Goal: Task Accomplishment & Management: Manage account settings

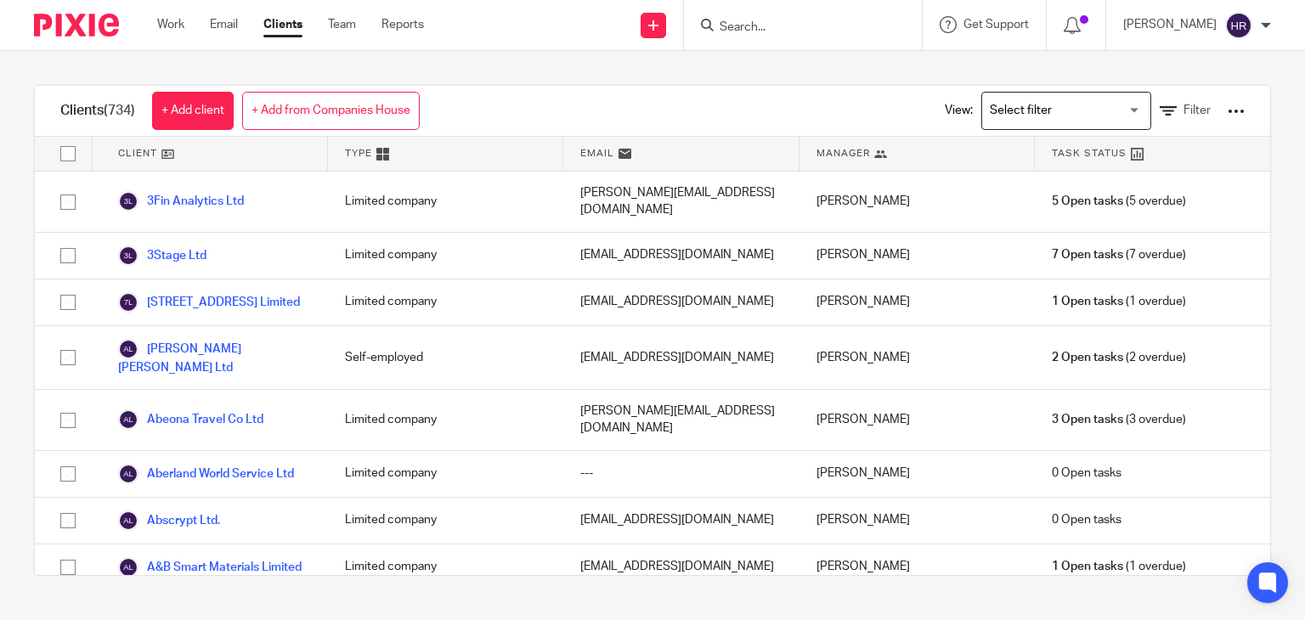
click at [751, 25] on input "Search" at bounding box center [794, 27] width 153 height 15
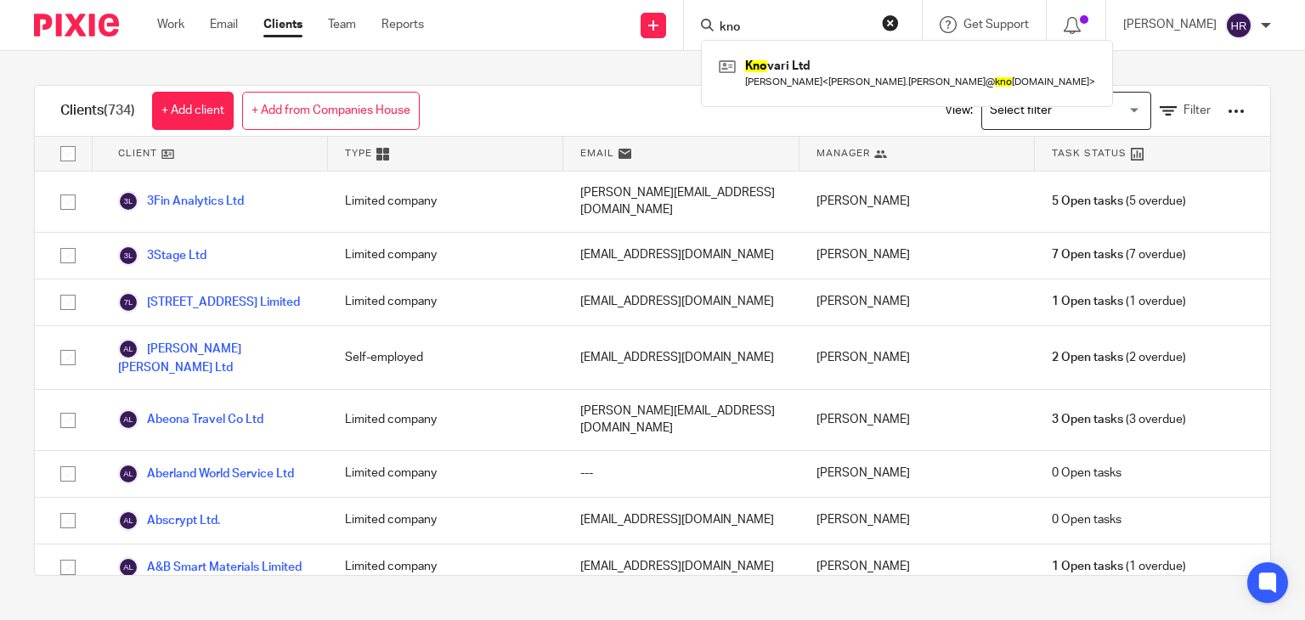
drag, startPoint x: 742, startPoint y: 21, endPoint x: 673, endPoint y: 29, distance: 69.2
click at [684, 29] on div "kno Kno vari Ltd Wesley Kofi Blackhurst < wesley.blackhurst@ kno vari.io >" at bounding box center [803, 25] width 238 height 50
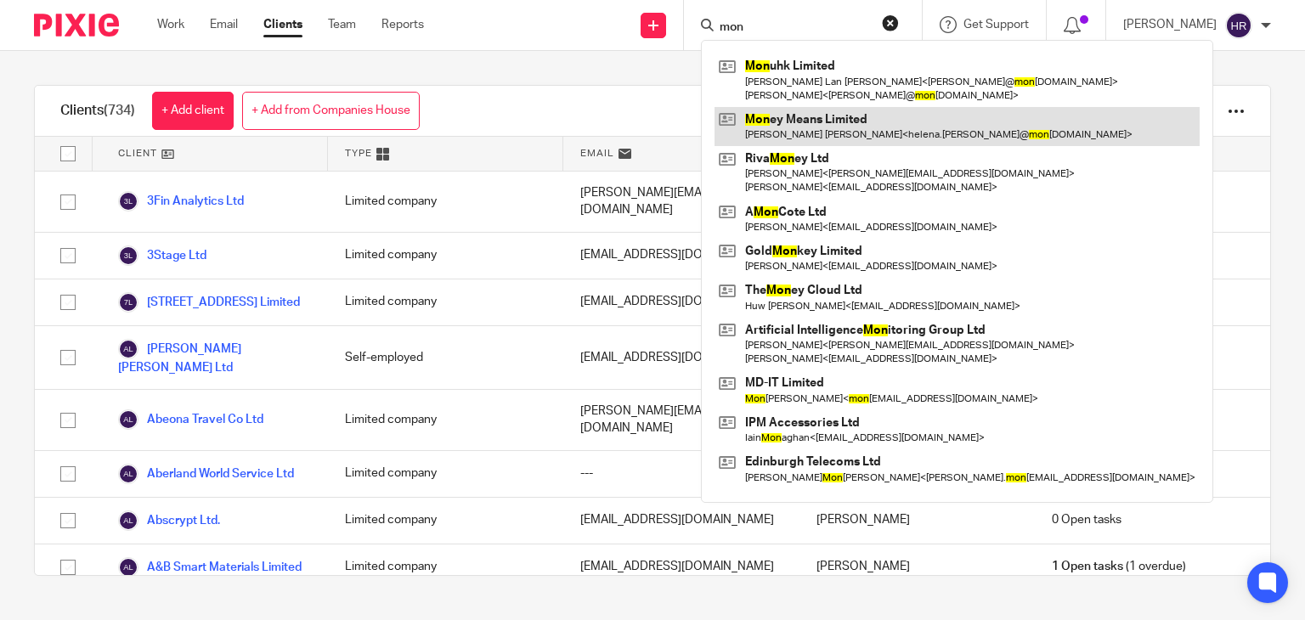
type input "mon"
click at [776, 122] on link at bounding box center [956, 126] width 485 height 39
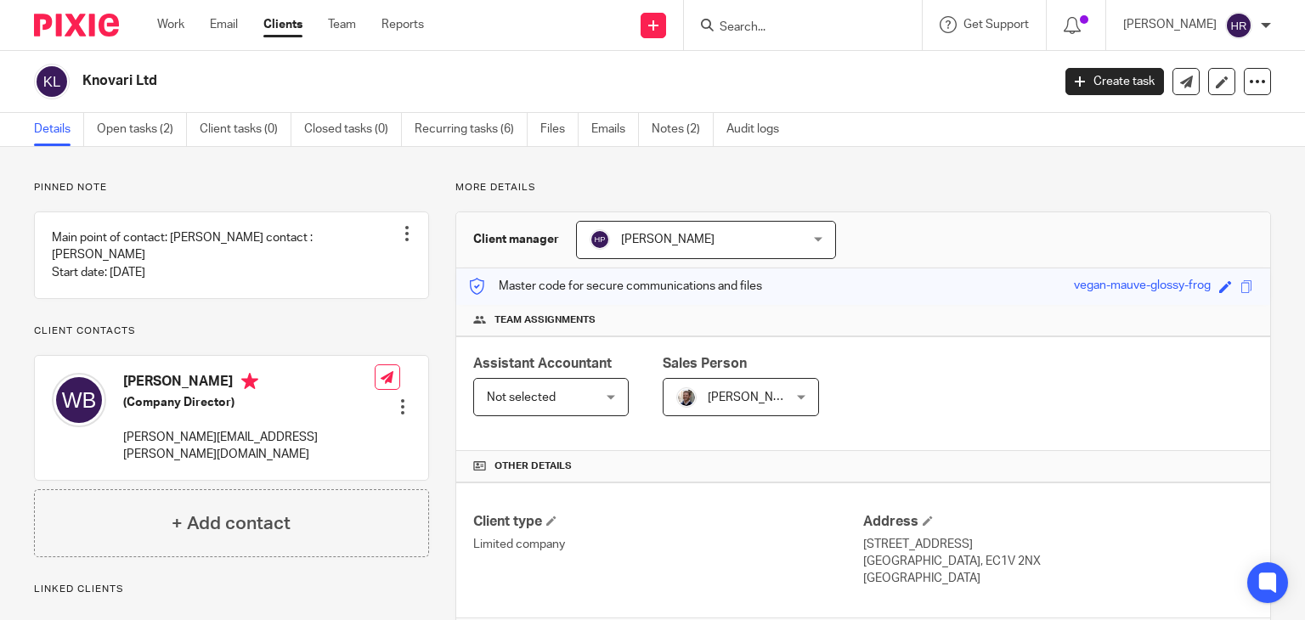
scroll to position [491, 0]
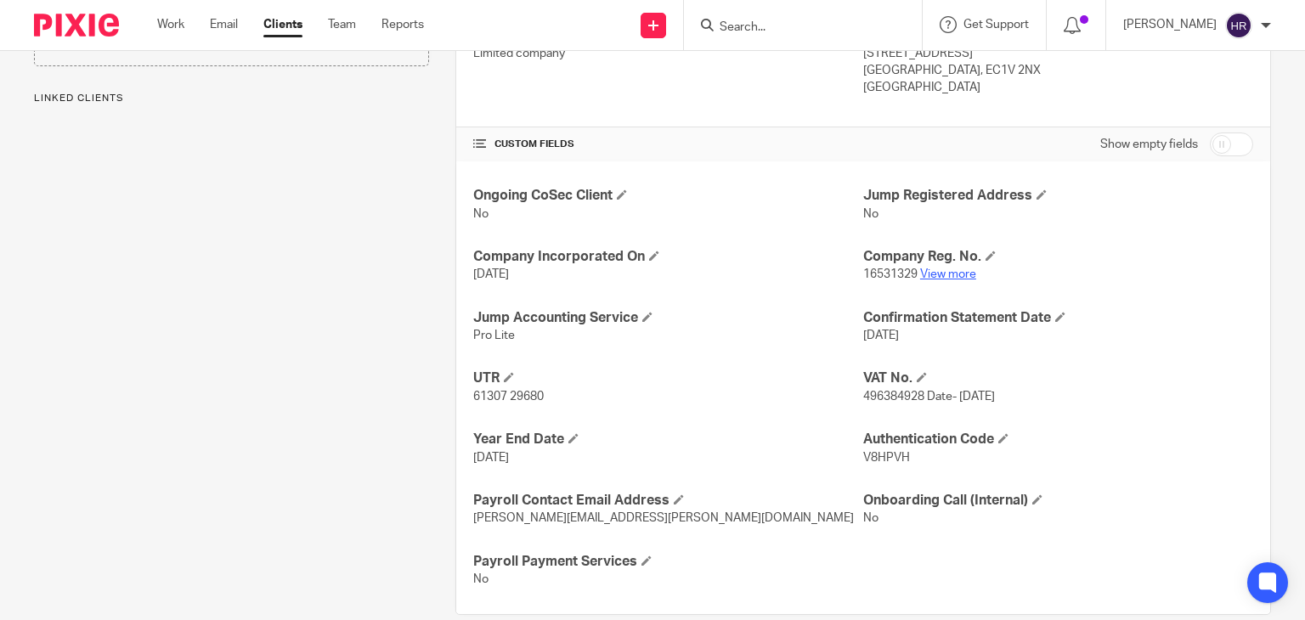
click at [936, 270] on link "View more" at bounding box center [948, 274] width 56 height 12
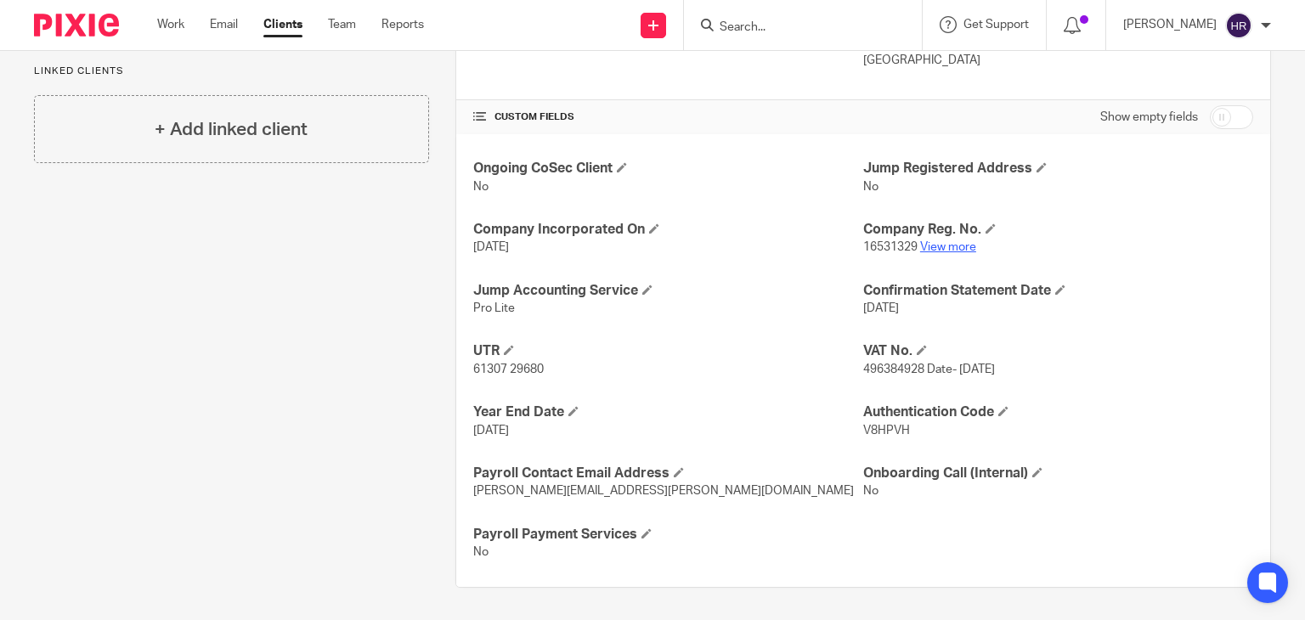
click at [944, 249] on link "View more" at bounding box center [948, 247] width 56 height 12
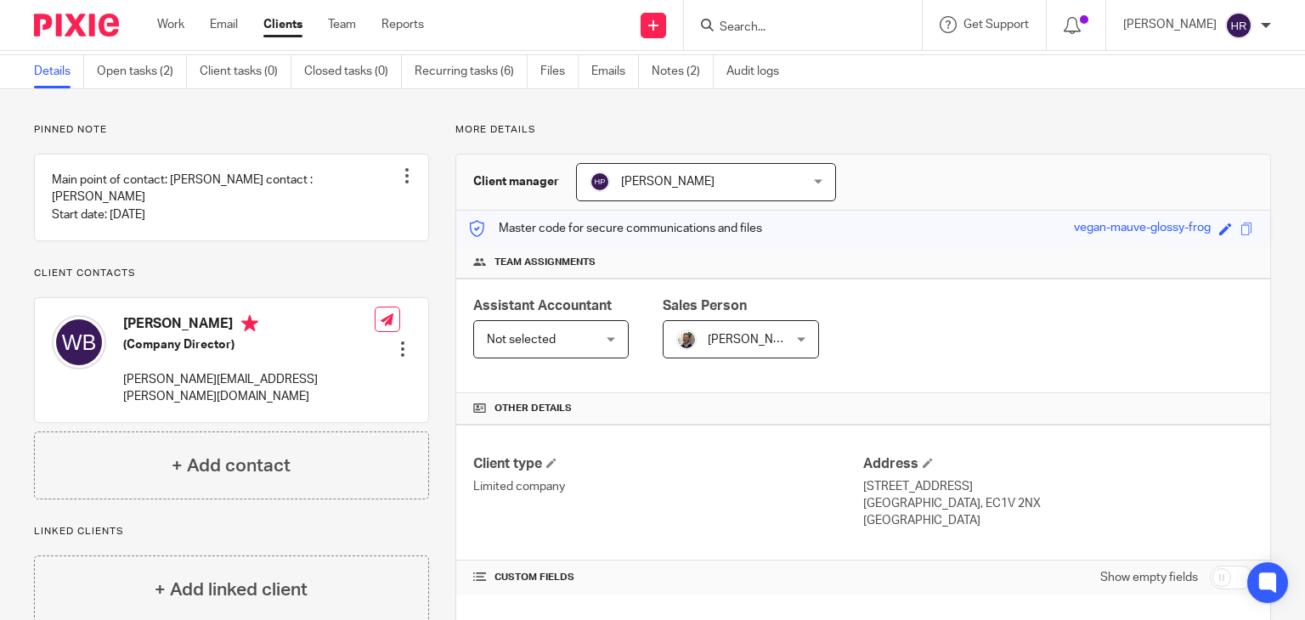
scroll to position [2, 0]
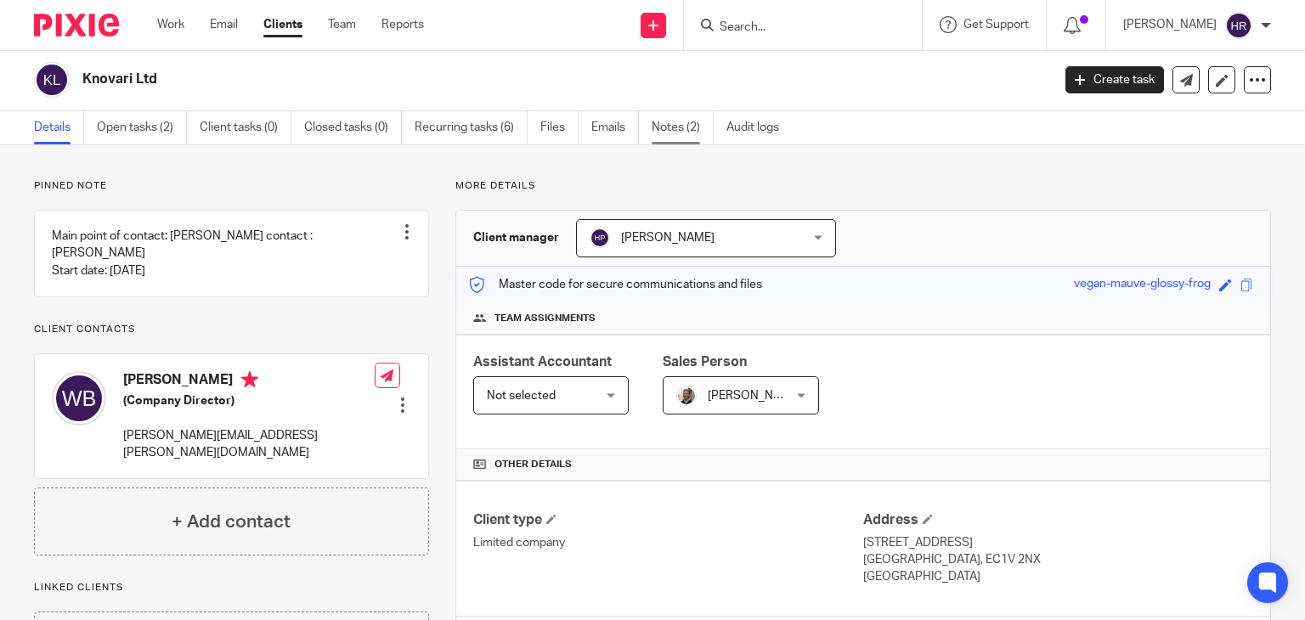
drag, startPoint x: 672, startPoint y: 94, endPoint x: 671, endPoint y: 119, distance: 24.6
click at [672, 96] on div "Knovari Ltd" at bounding box center [537, 80] width 1006 height 36
click at [671, 121] on link "Notes (2)" at bounding box center [682, 127] width 62 height 33
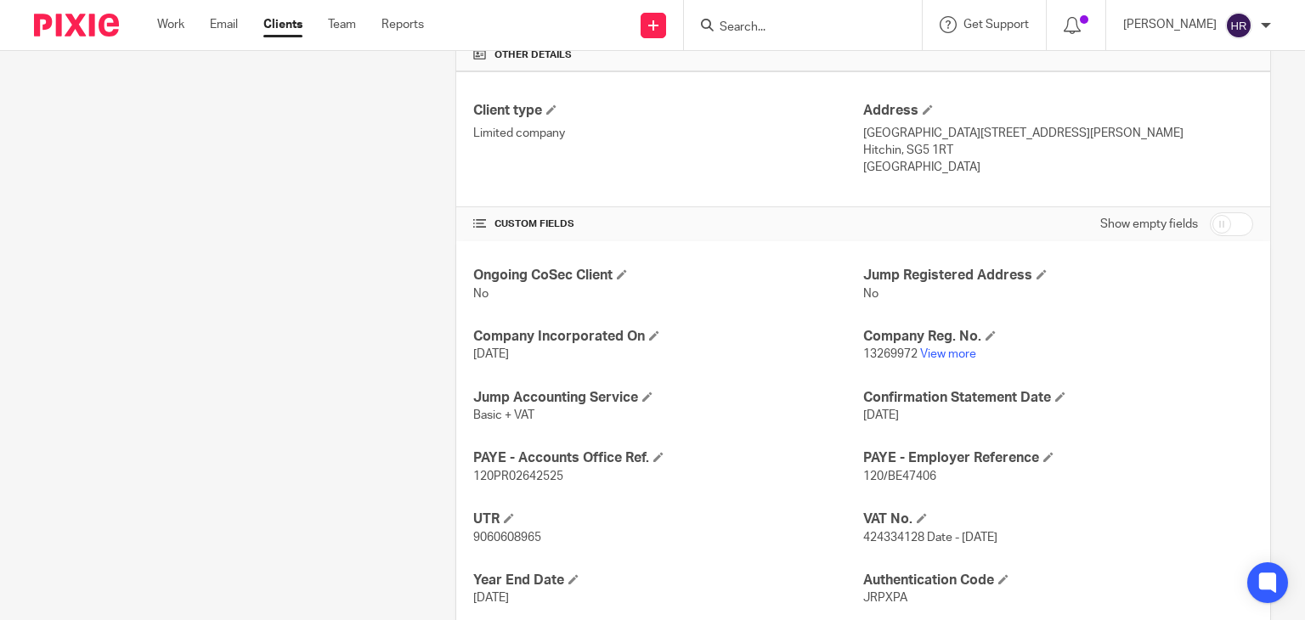
scroll to position [411, 0]
click at [950, 348] on link "View more" at bounding box center [948, 354] width 56 height 12
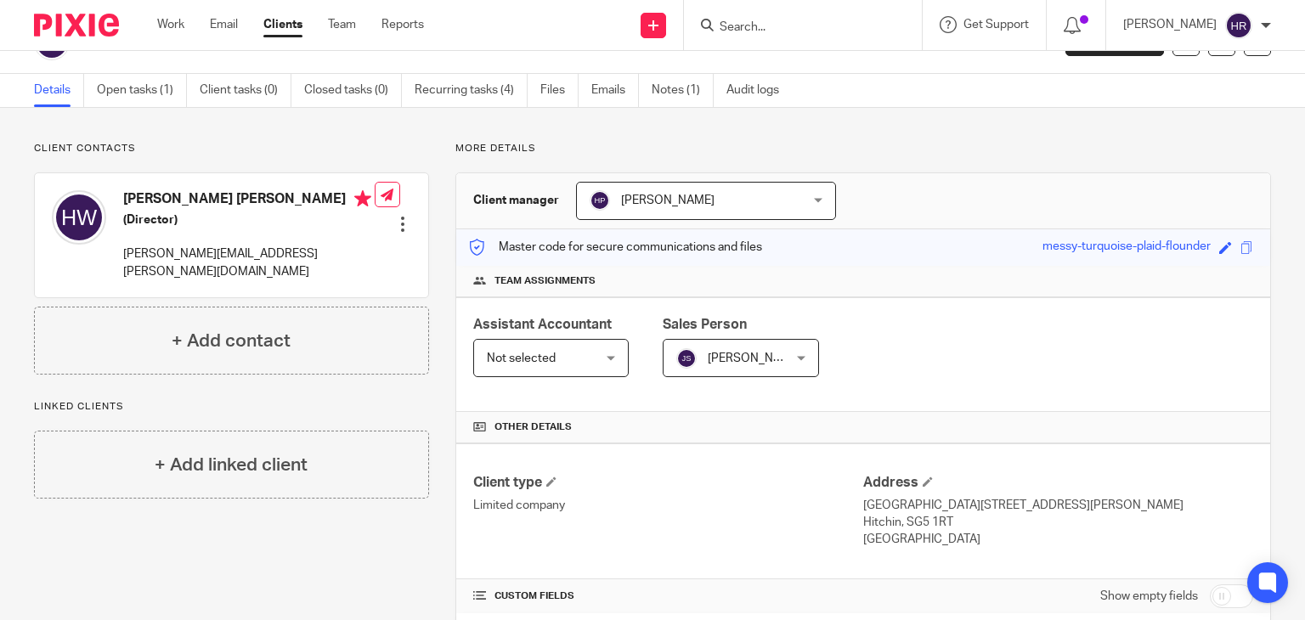
scroll to position [20, 0]
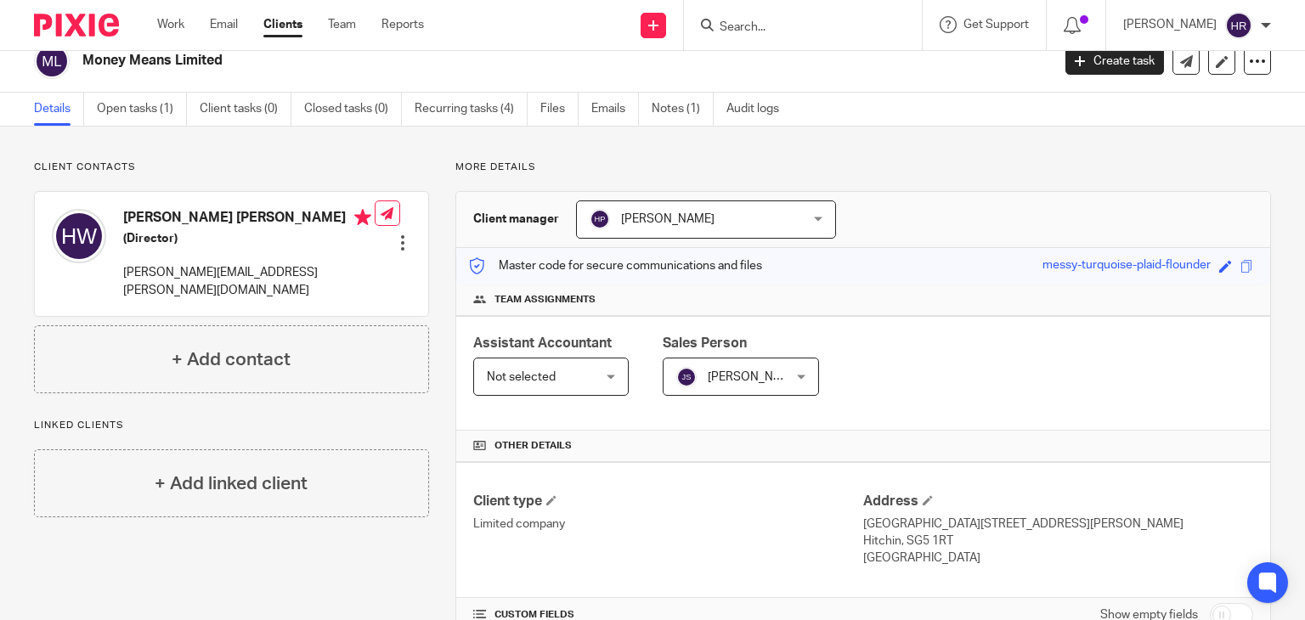
click at [649, 108] on ul "Details Open tasks (1) Client tasks (0) Closed tasks (0) Recurring tasks (4) Fi…" at bounding box center [419, 109] width 770 height 33
click at [668, 117] on link "Notes (1)" at bounding box center [682, 109] width 62 height 33
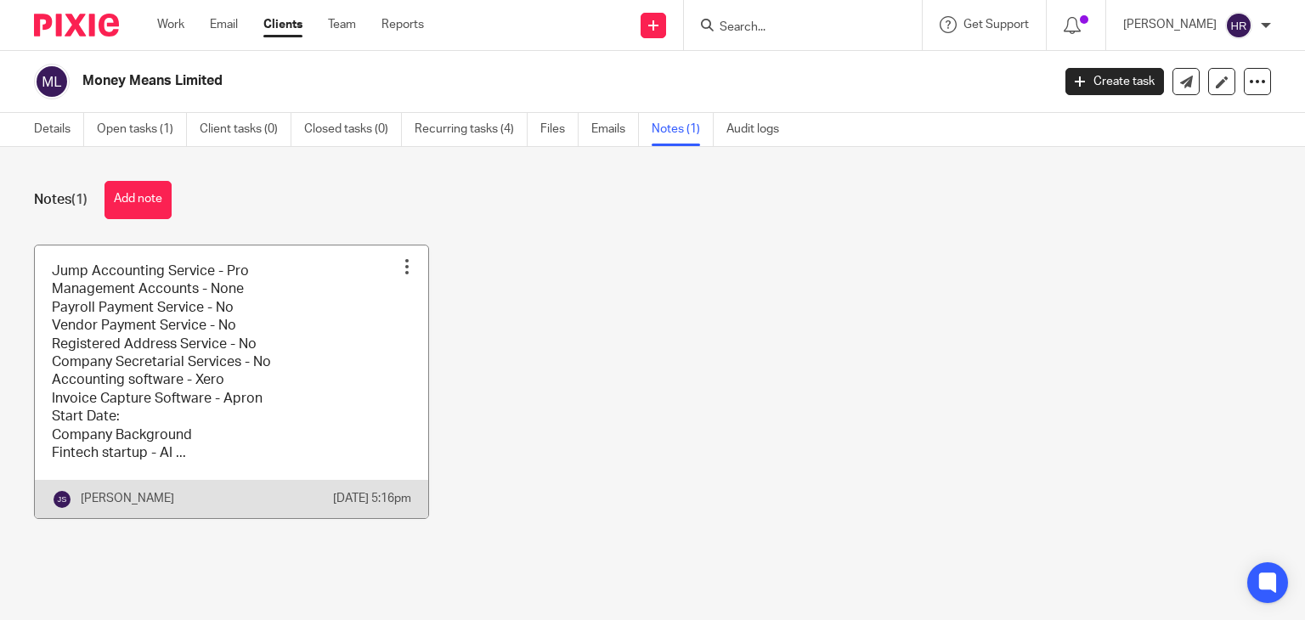
click at [251, 365] on link at bounding box center [231, 381] width 393 height 273
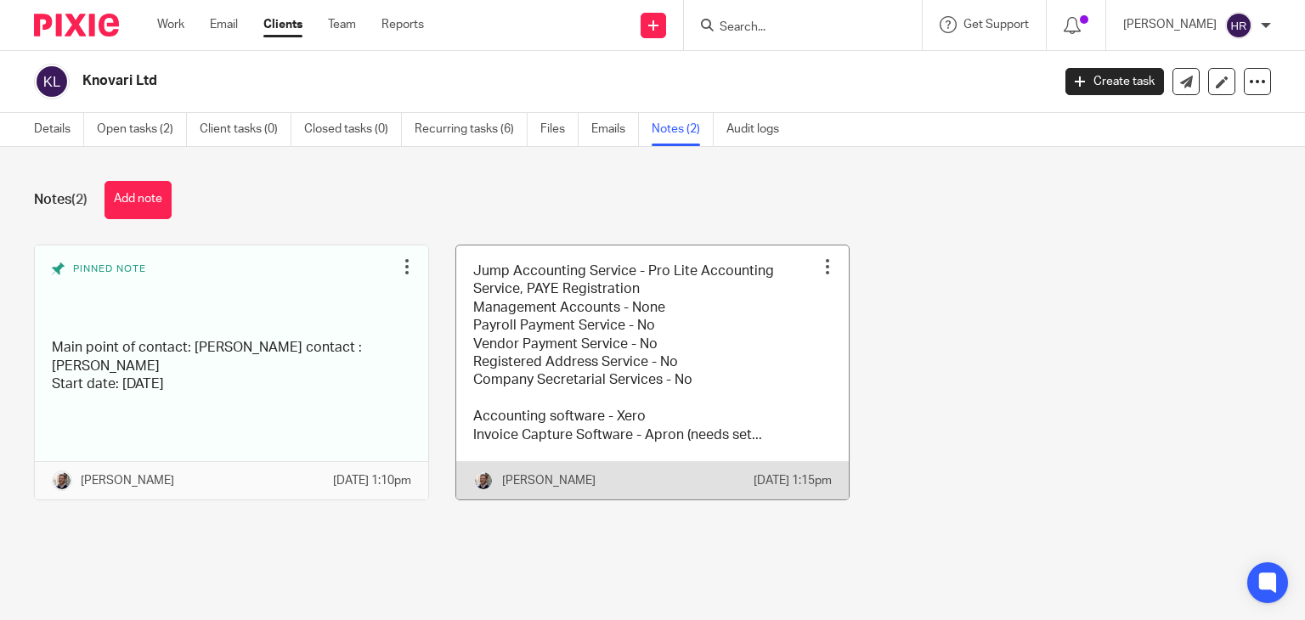
click at [477, 403] on link at bounding box center [652, 372] width 393 height 254
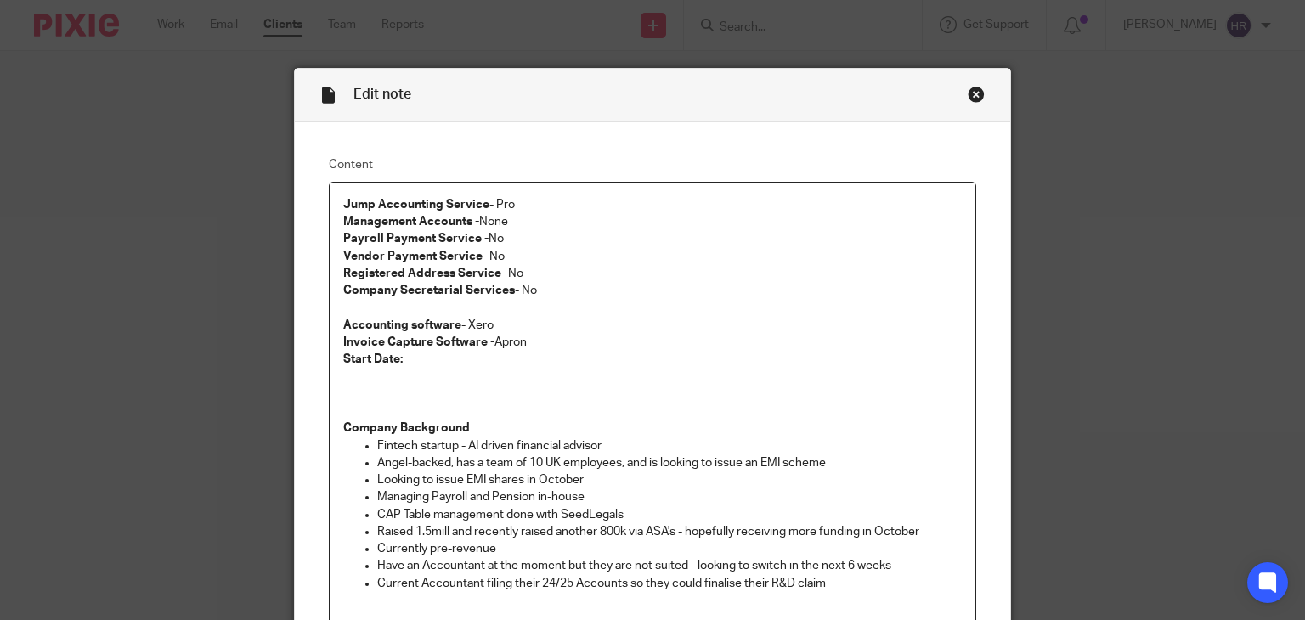
click at [967, 89] on div "Close this dialog window" at bounding box center [975, 94] width 17 height 17
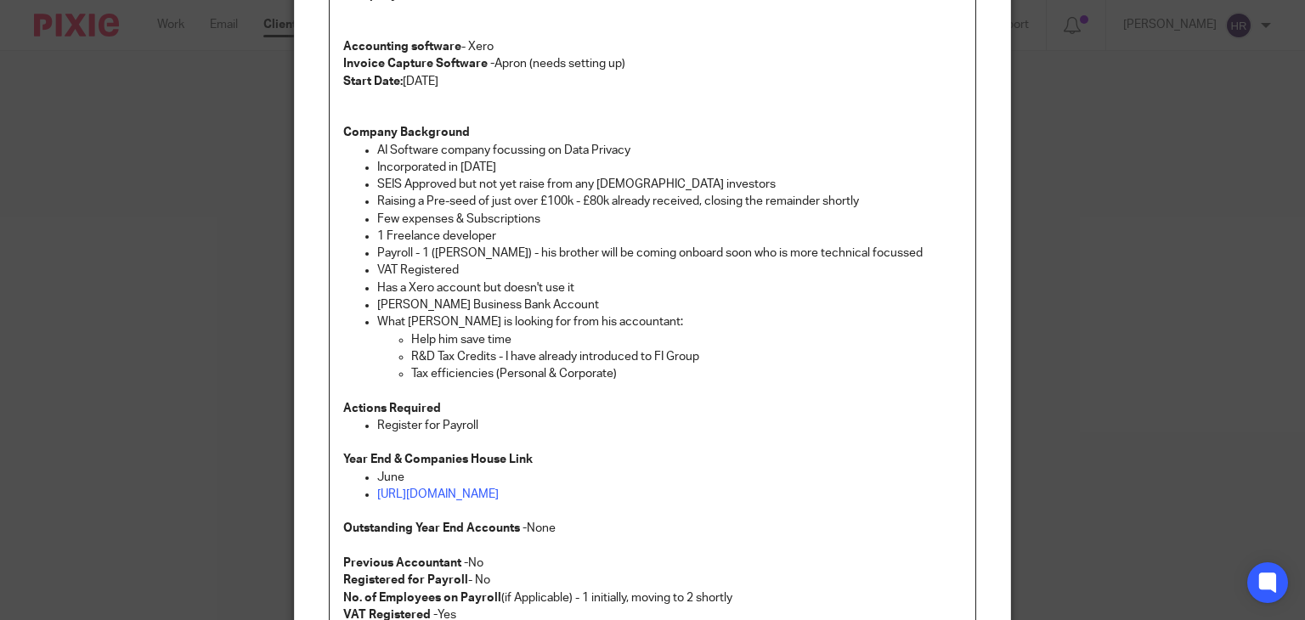
scroll to position [295, 0]
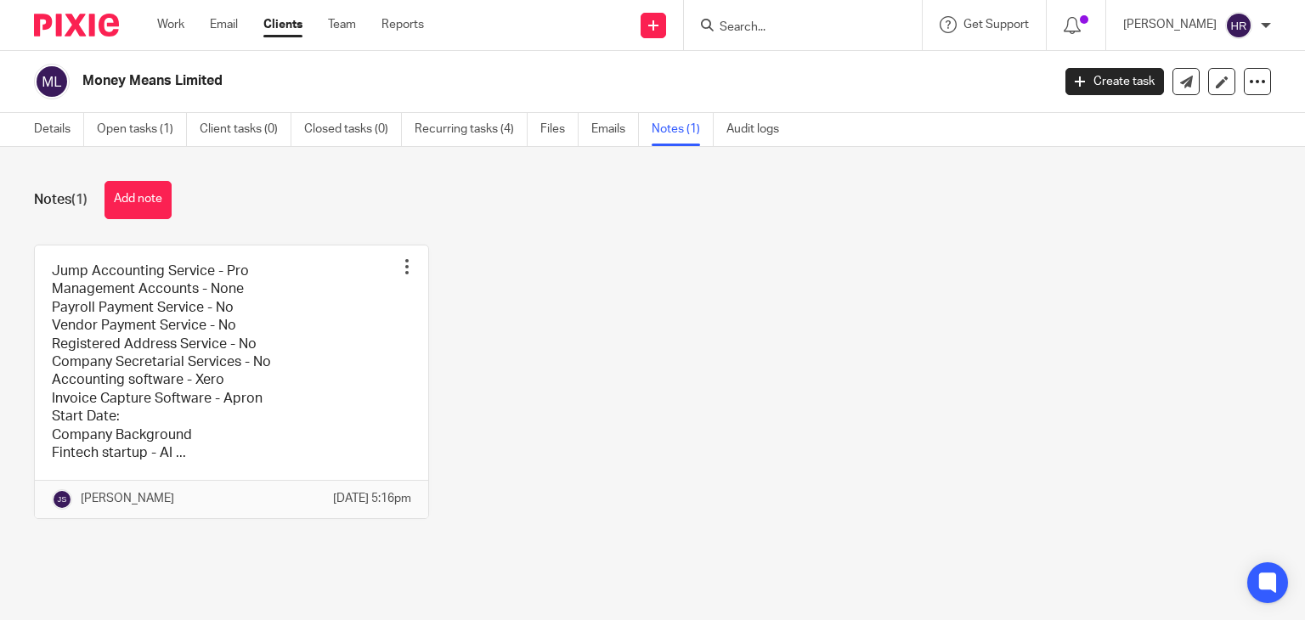
click at [721, 27] on input "Search" at bounding box center [794, 27] width 153 height 15
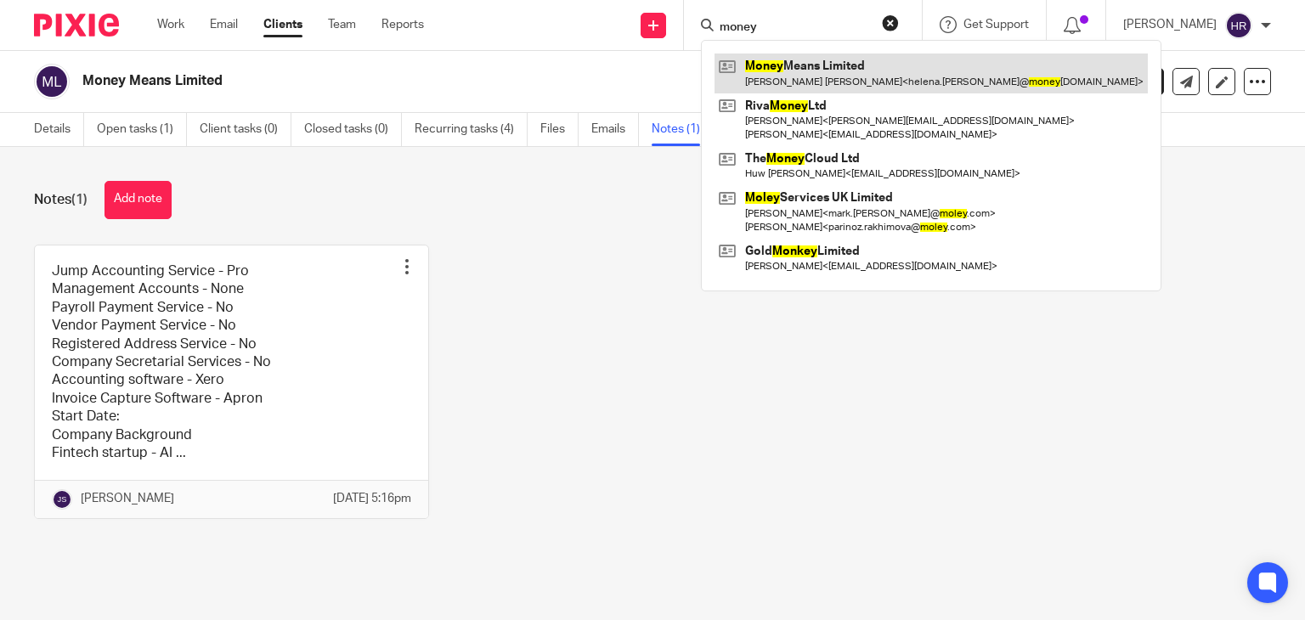
type input "money"
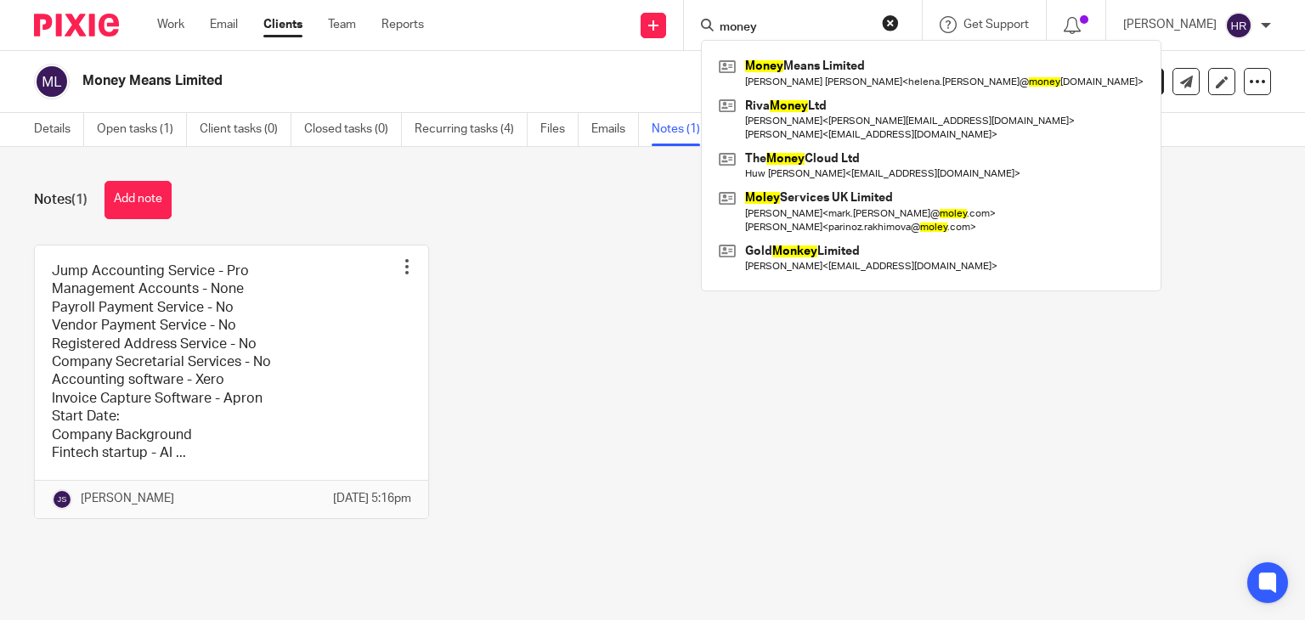
drag, startPoint x: 751, startPoint y: 30, endPoint x: 596, endPoint y: 58, distance: 157.1
click at [596, 58] on body "Work Email Clients Team Reports Work Email Clients Team Reports Settings Send n…" at bounding box center [652, 310] width 1305 height 620
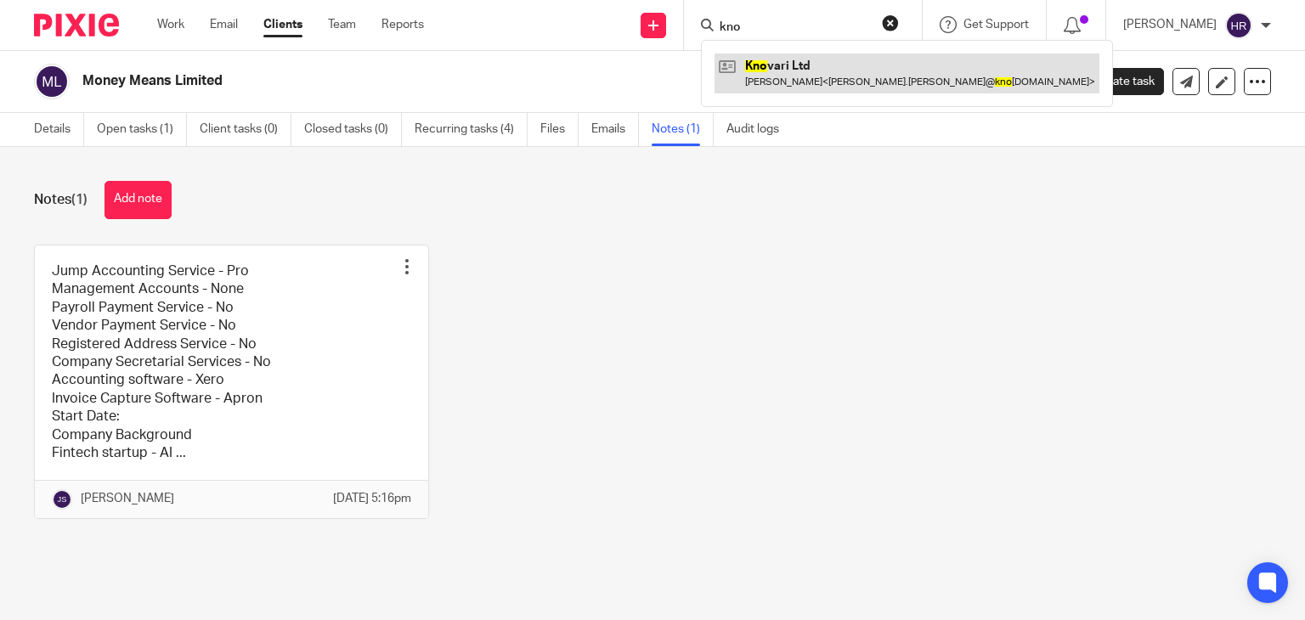
type input "kno"
click at [747, 65] on link at bounding box center [906, 73] width 385 height 39
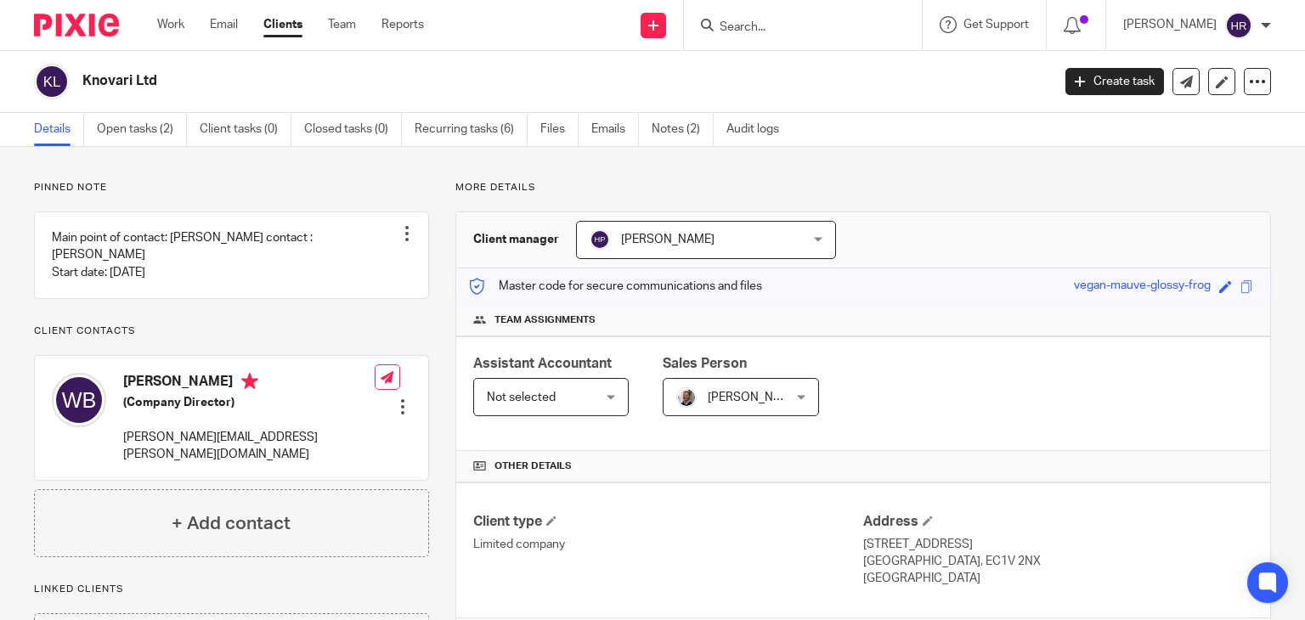
click at [571, 373] on div "Assistant Accountant" at bounding box center [551, 364] width 156 height 20
click at [561, 395] on span "Not selected" at bounding box center [543, 397] width 113 height 36
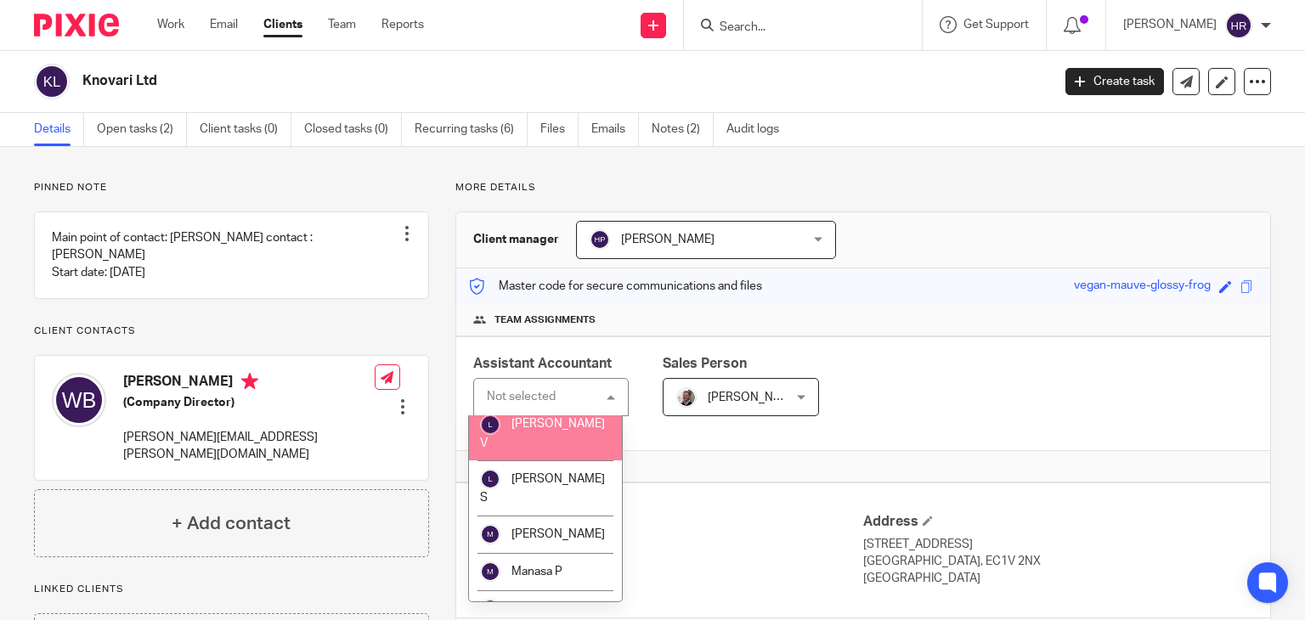
scroll to position [1879, 0]
click at [537, 461] on li "[PERSON_NAME] V" at bounding box center [545, 433] width 153 height 55
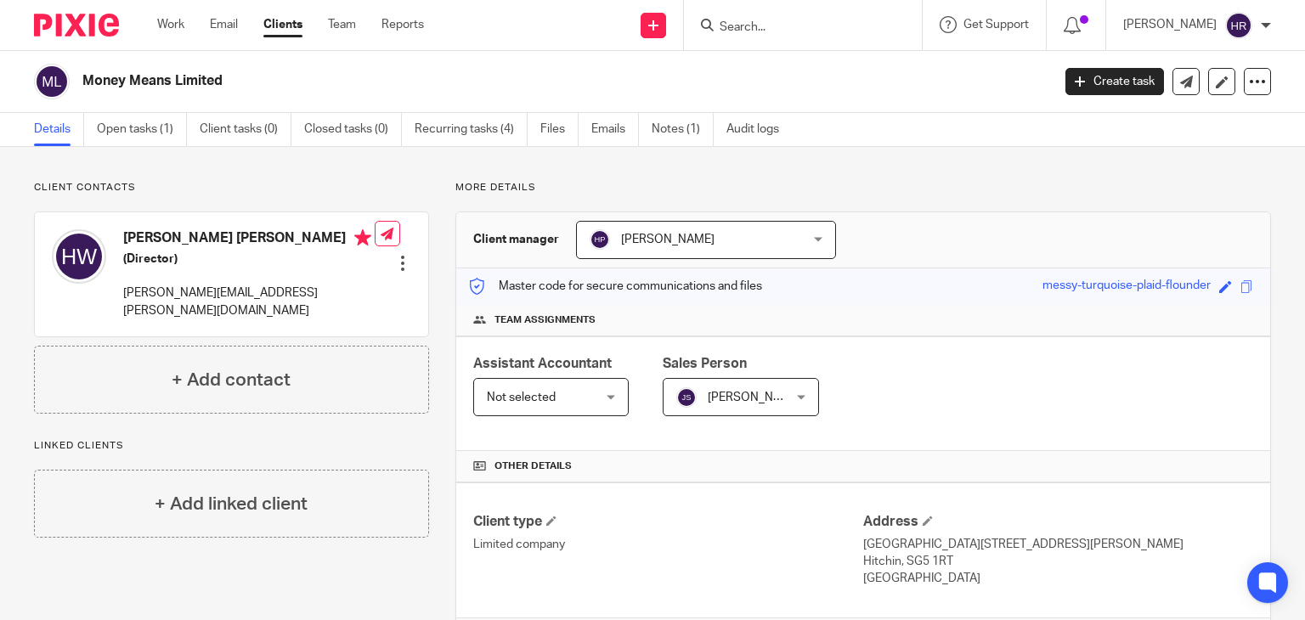
click at [491, 388] on span "Not selected" at bounding box center [543, 397] width 113 height 36
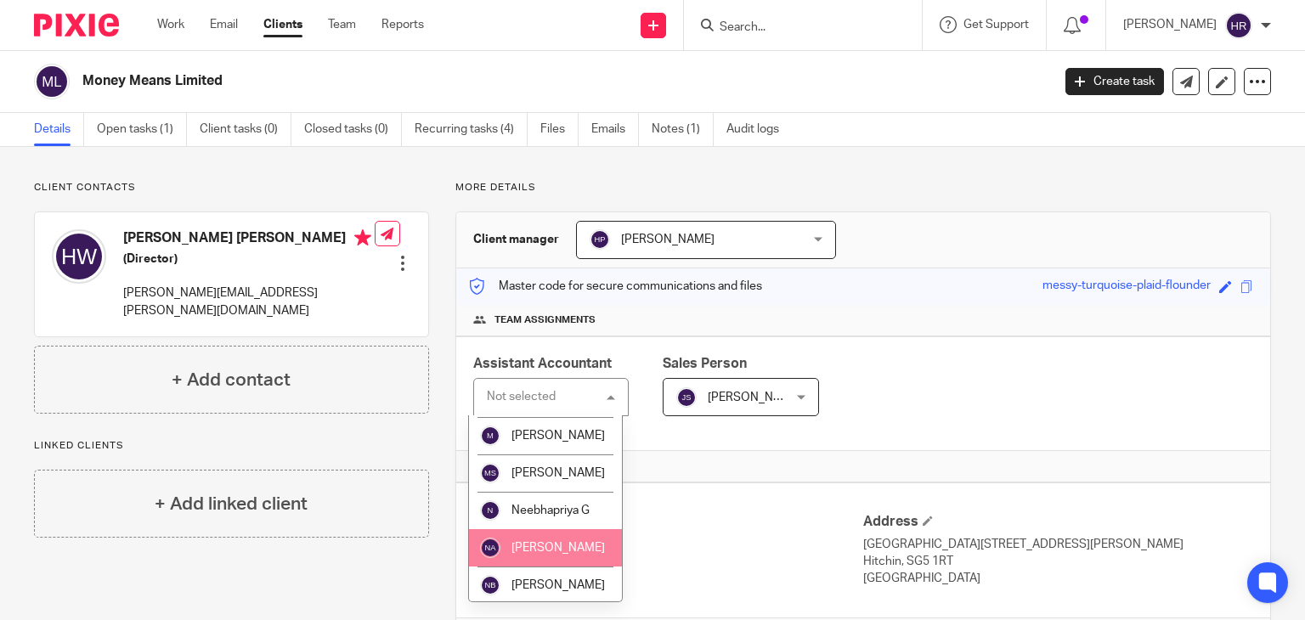
scroll to position [2215, 0]
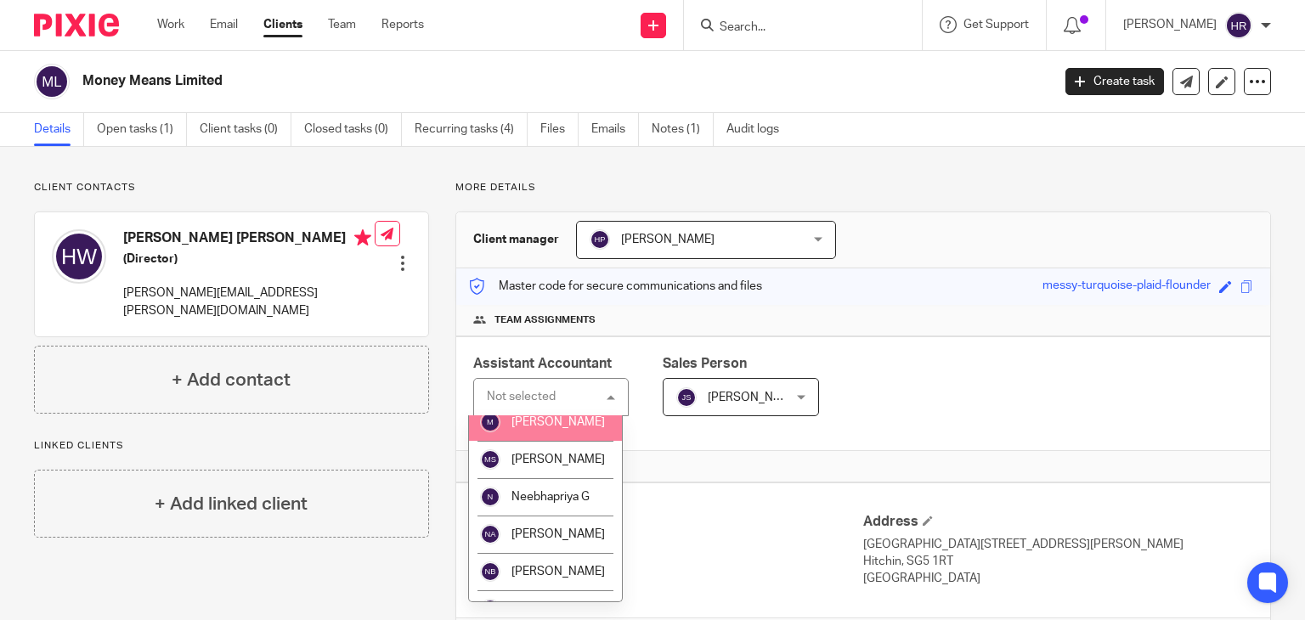
click at [542, 428] on span "[PERSON_NAME]" at bounding box center [557, 422] width 93 height 12
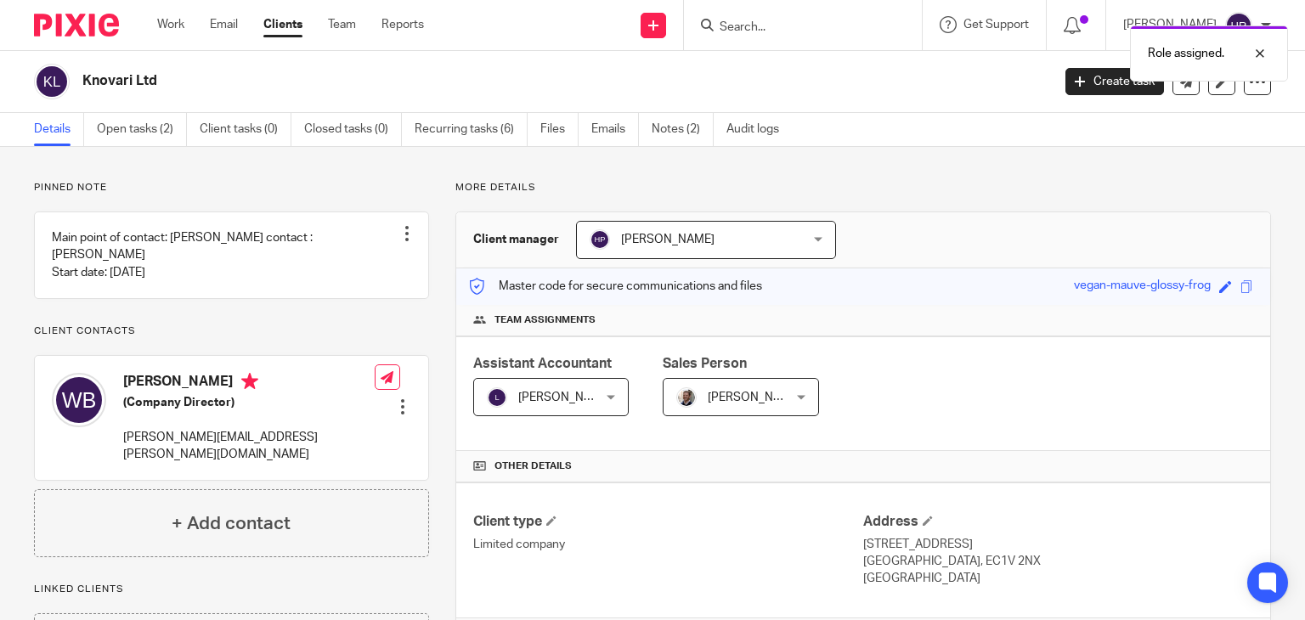
click at [295, 29] on link "Clients" at bounding box center [282, 24] width 39 height 17
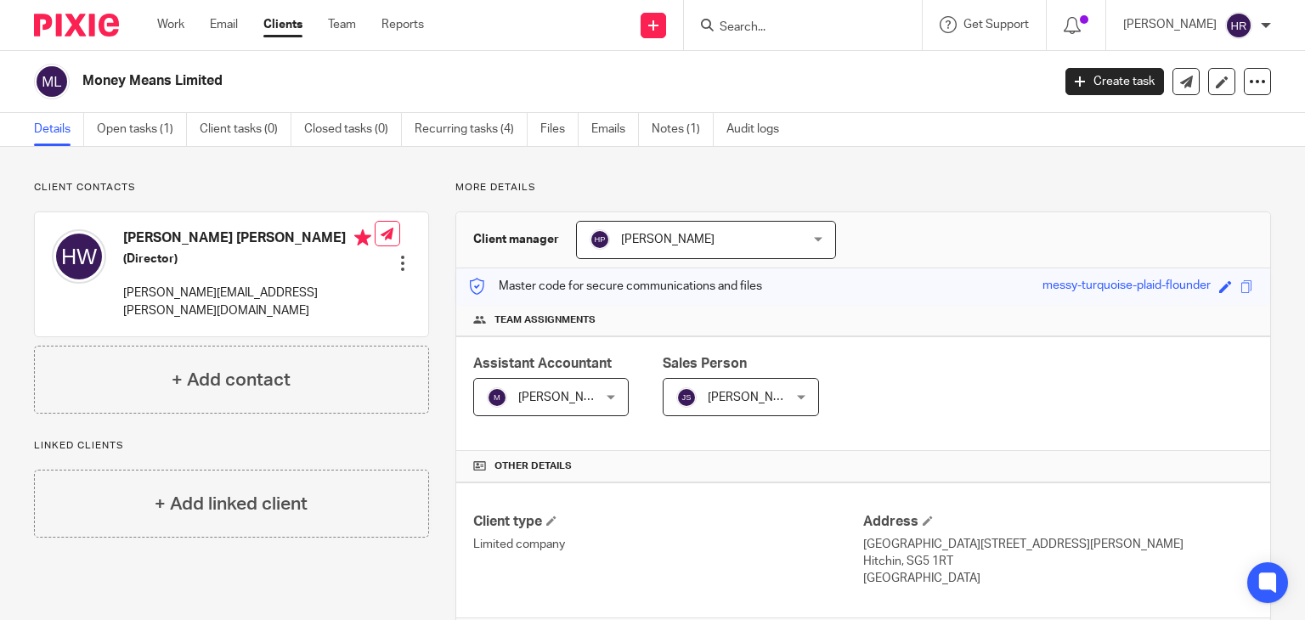
click at [674, 297] on div "Master code for secure communications and files messy-turquoise-plaid-flounder …" at bounding box center [863, 286] width 814 height 37
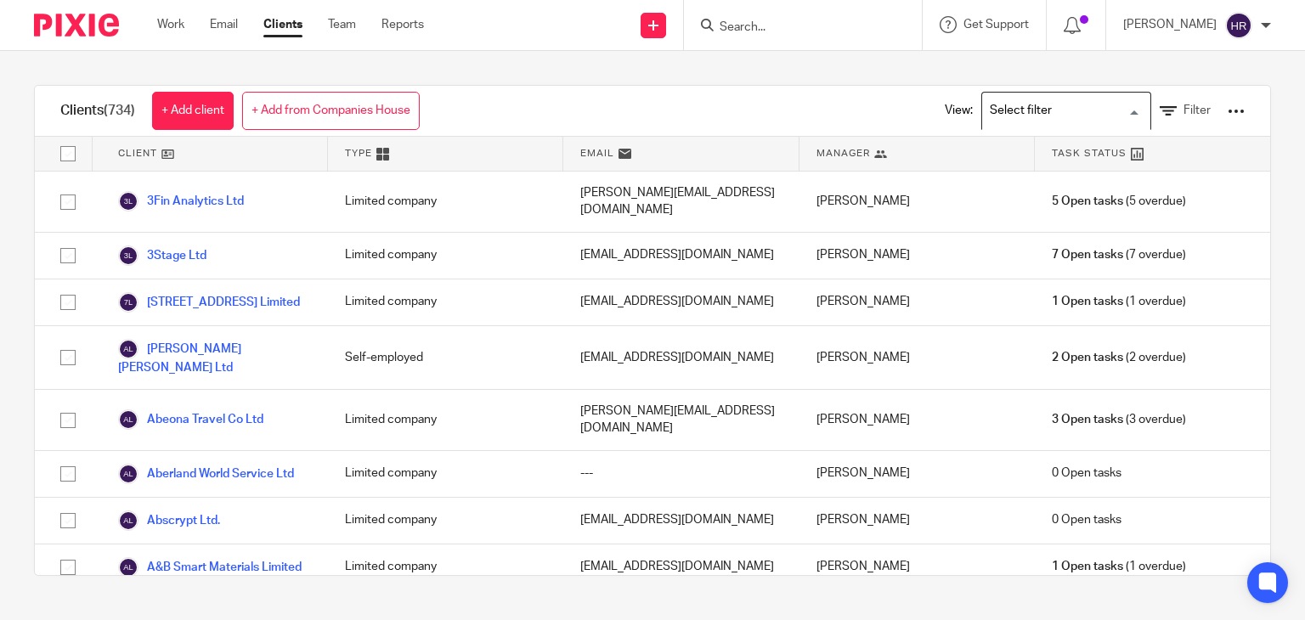
click at [1001, 107] on input "Search for option" at bounding box center [1061, 111] width 157 height 30
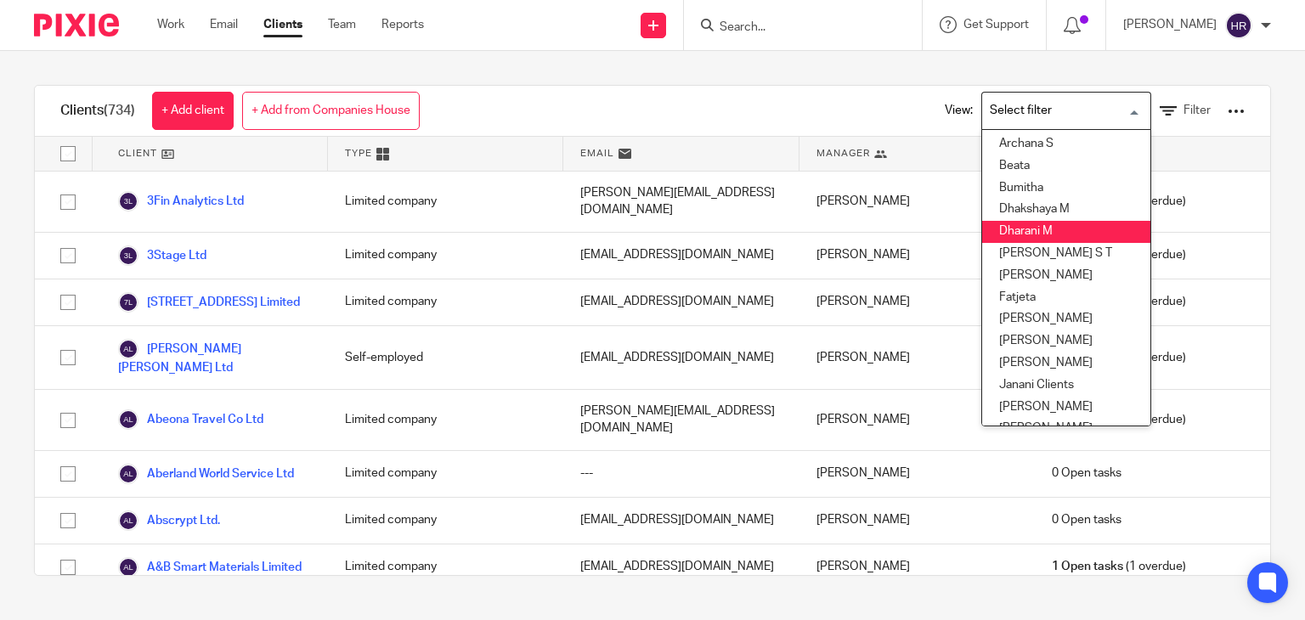
scroll to position [88, 0]
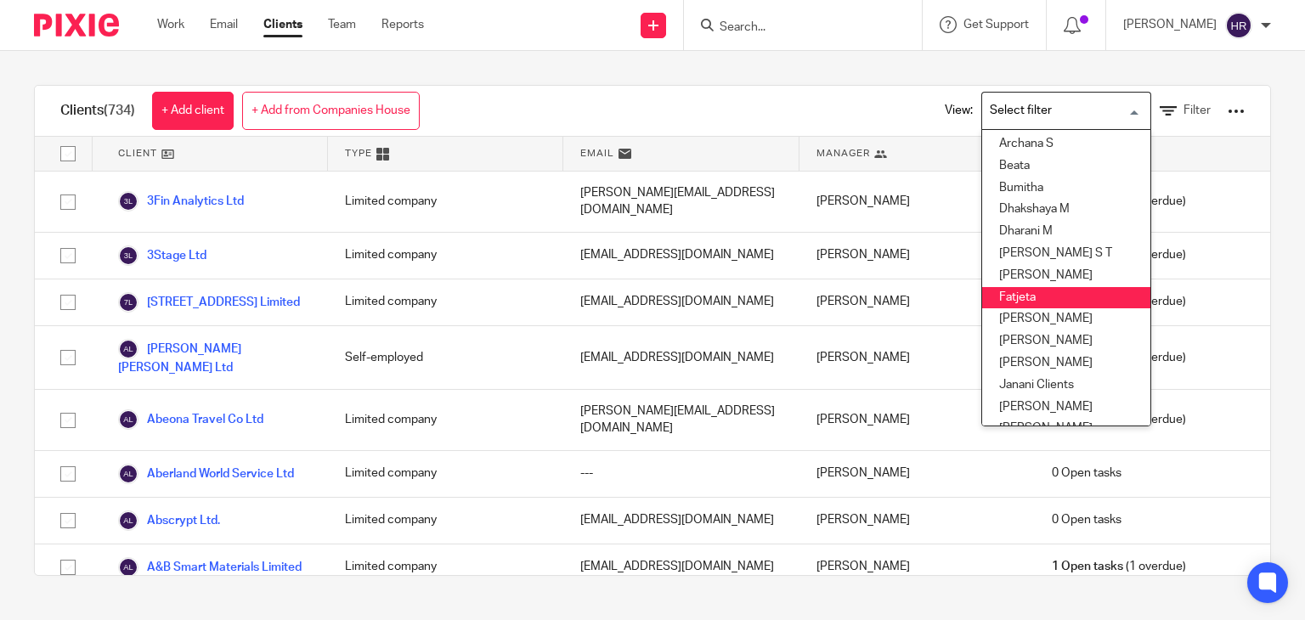
click at [995, 300] on li "Fatjeta" at bounding box center [1066, 298] width 168 height 22
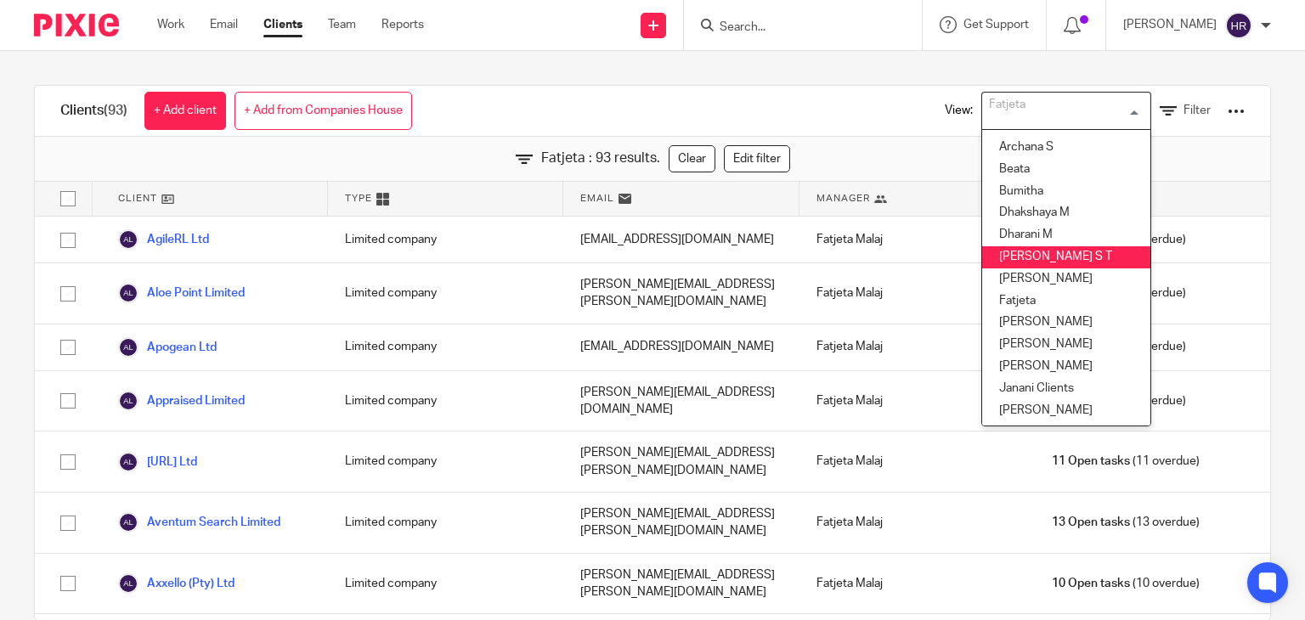
scroll to position [92, 0]
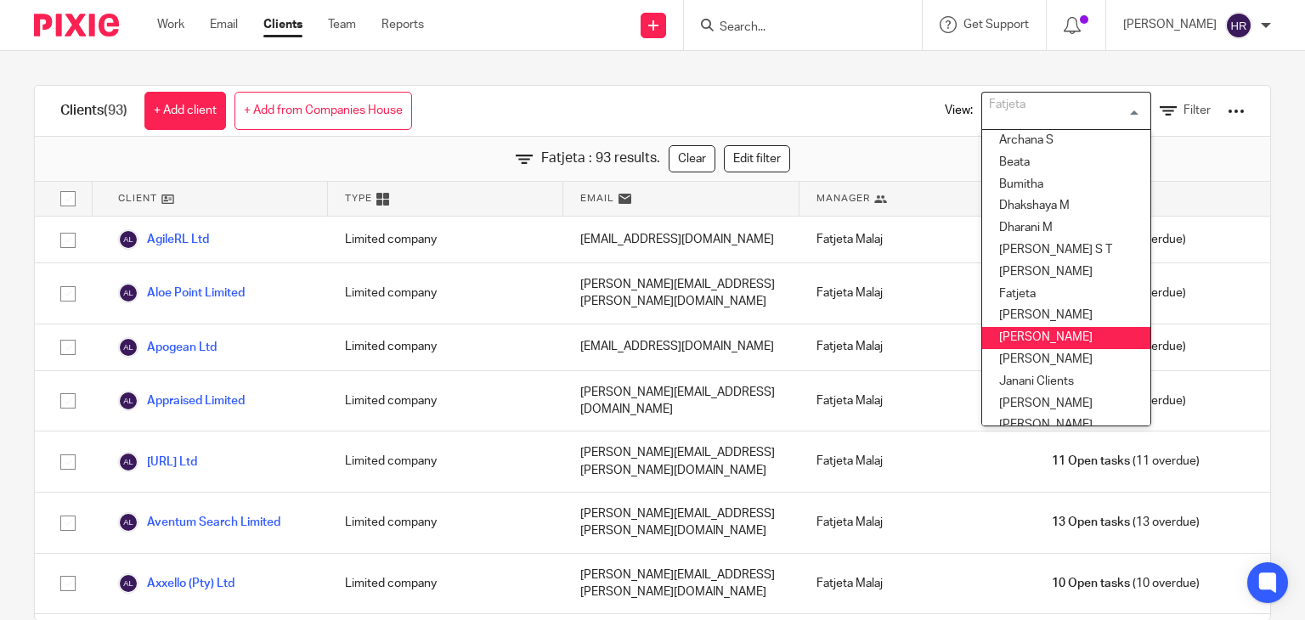
click at [1035, 336] on li "[PERSON_NAME]" at bounding box center [1066, 338] width 168 height 22
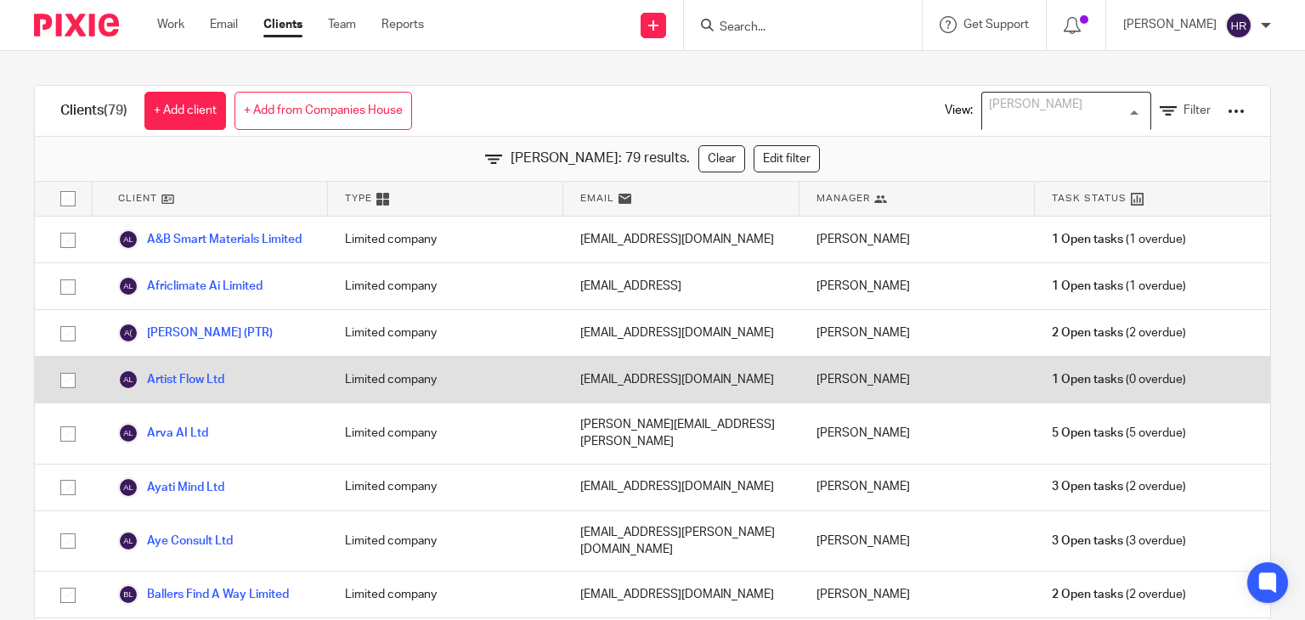
scroll to position [14, 0]
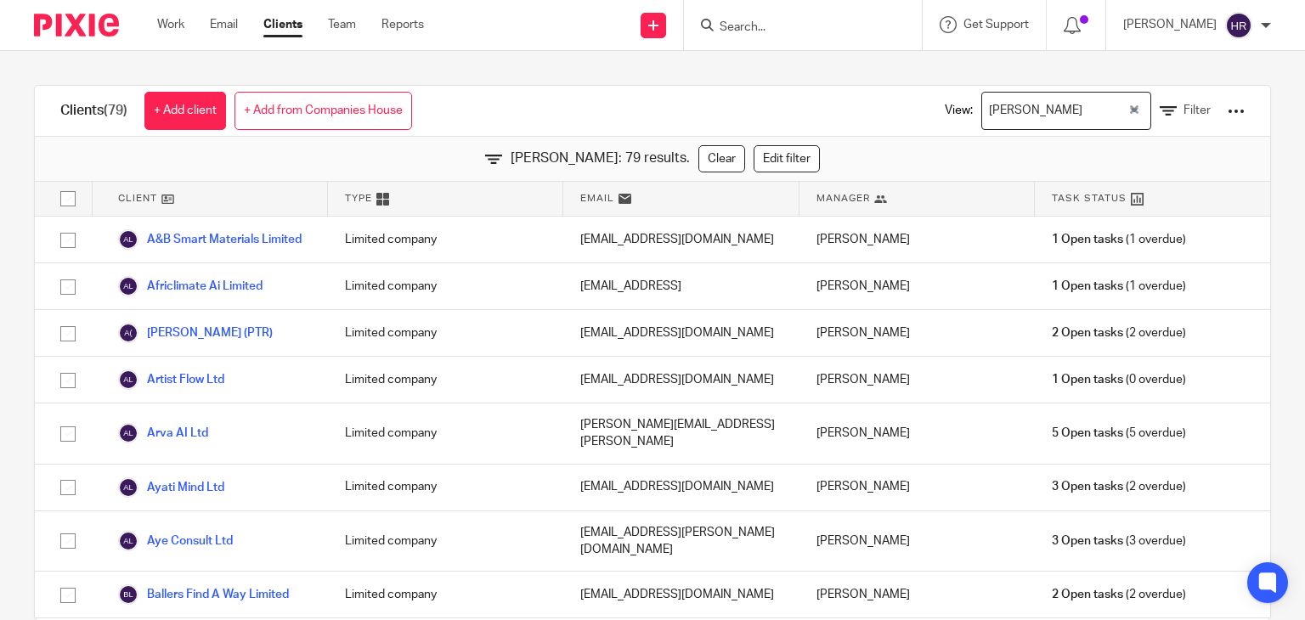
click at [616, 113] on div "Clients (79) + Add client + Add from Companies House View: Hely Patel Loading..…" at bounding box center [652, 111] width 1235 height 51
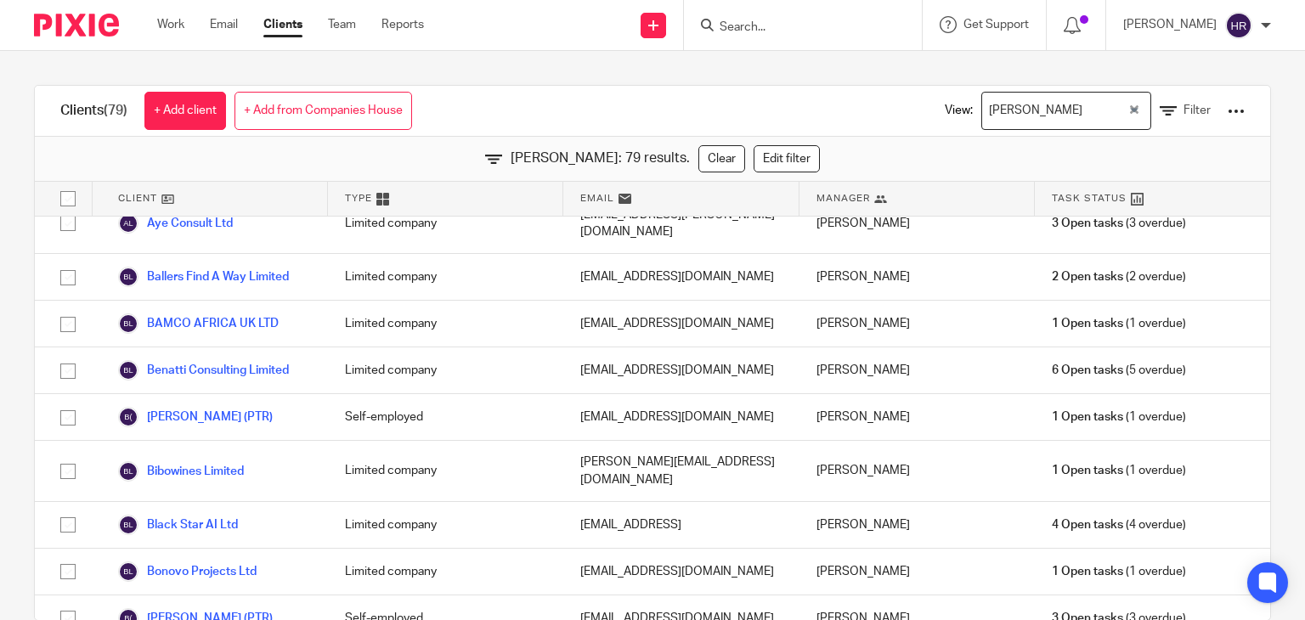
scroll to position [284, 0]
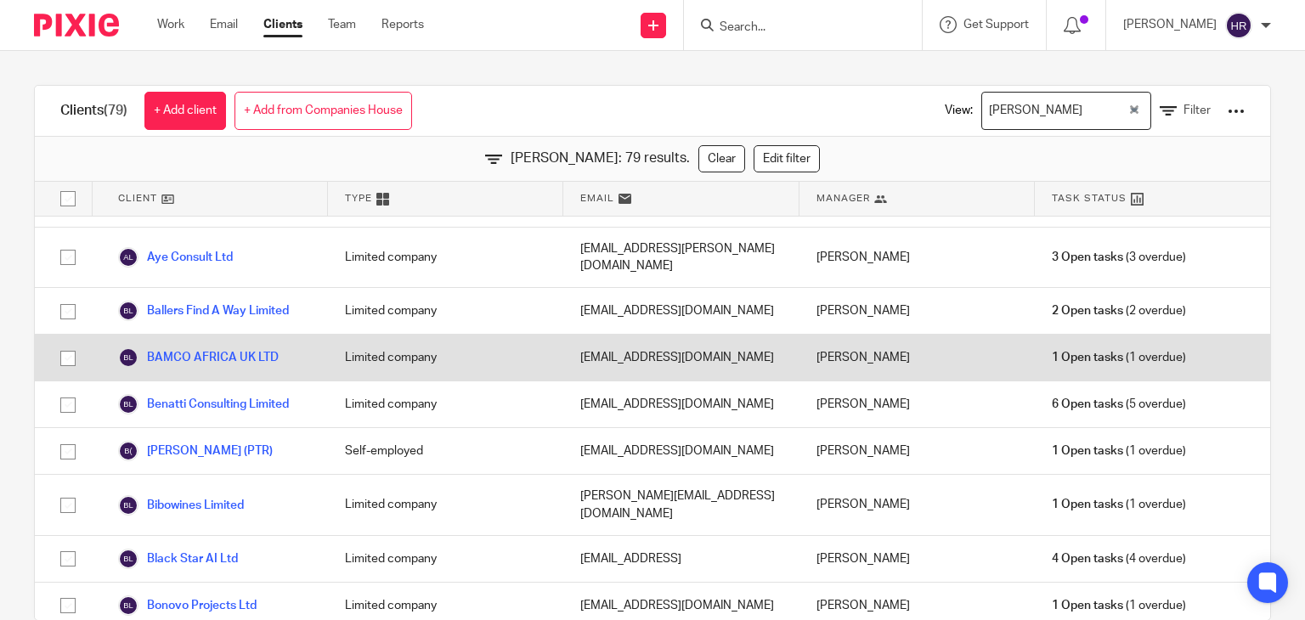
click at [1230, 339] on div "1 Open tasks (1 overdue)" at bounding box center [1151, 358] width 235 height 46
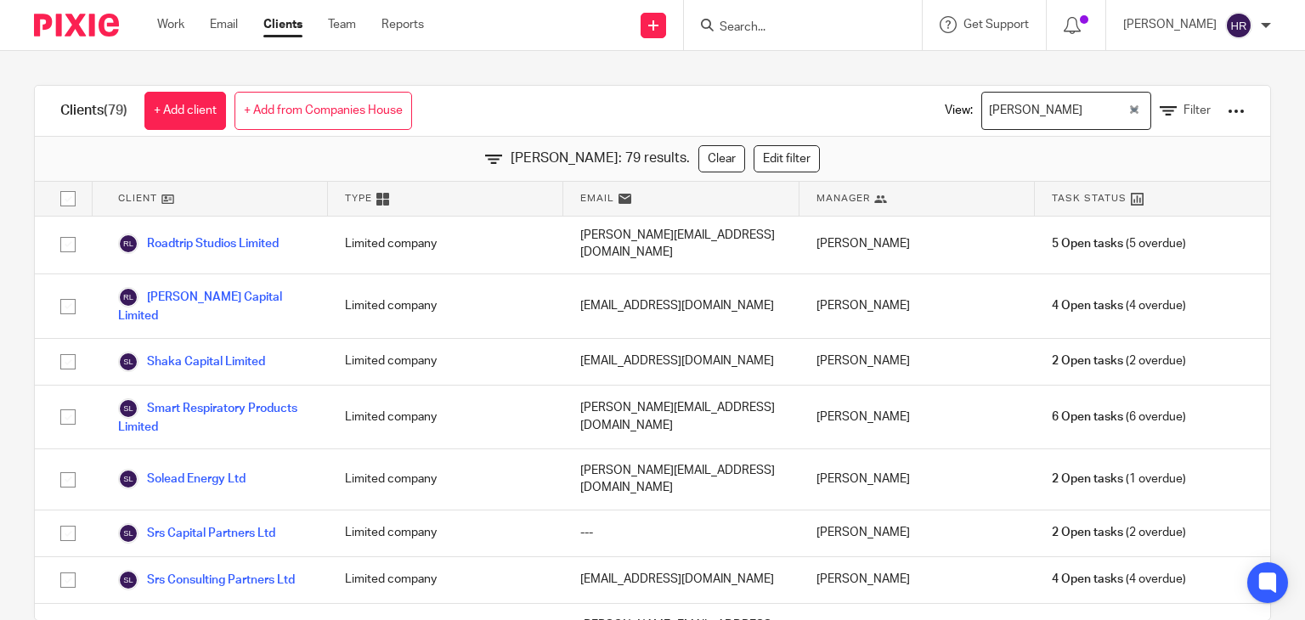
scroll to position [3508, 0]
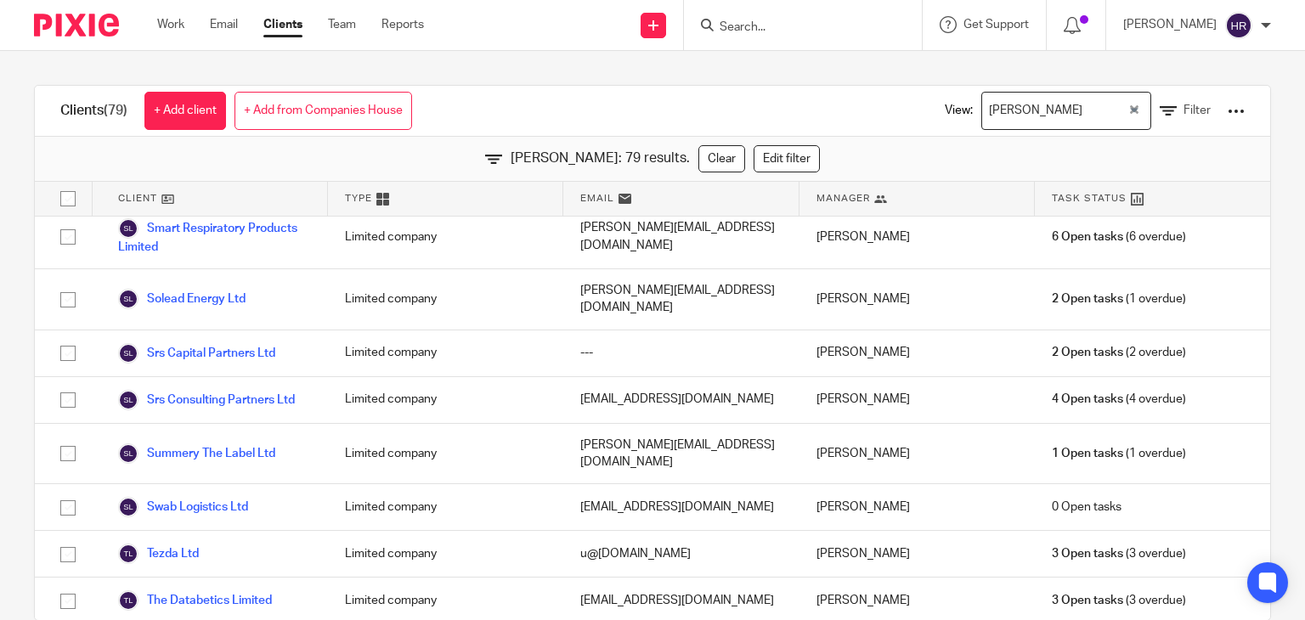
click at [735, 21] on form at bounding box center [808, 24] width 181 height 21
click at [735, 21] on input "Search" at bounding box center [794, 27] width 153 height 15
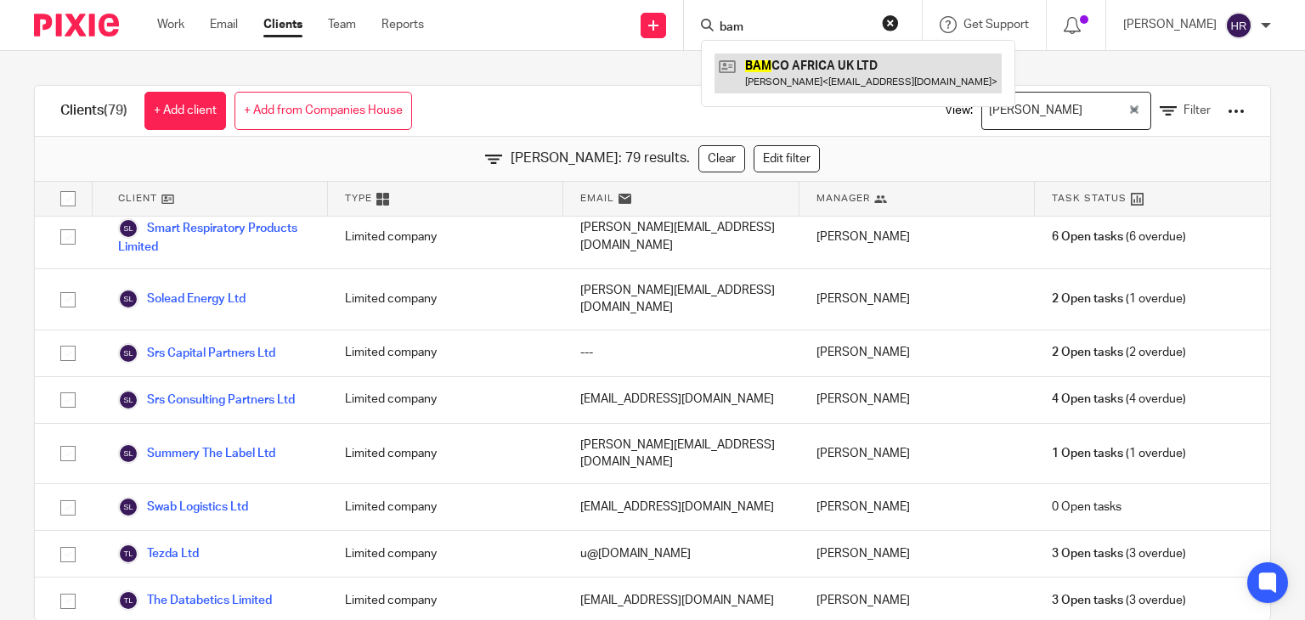
type input "bam"
click at [759, 73] on link at bounding box center [857, 73] width 287 height 39
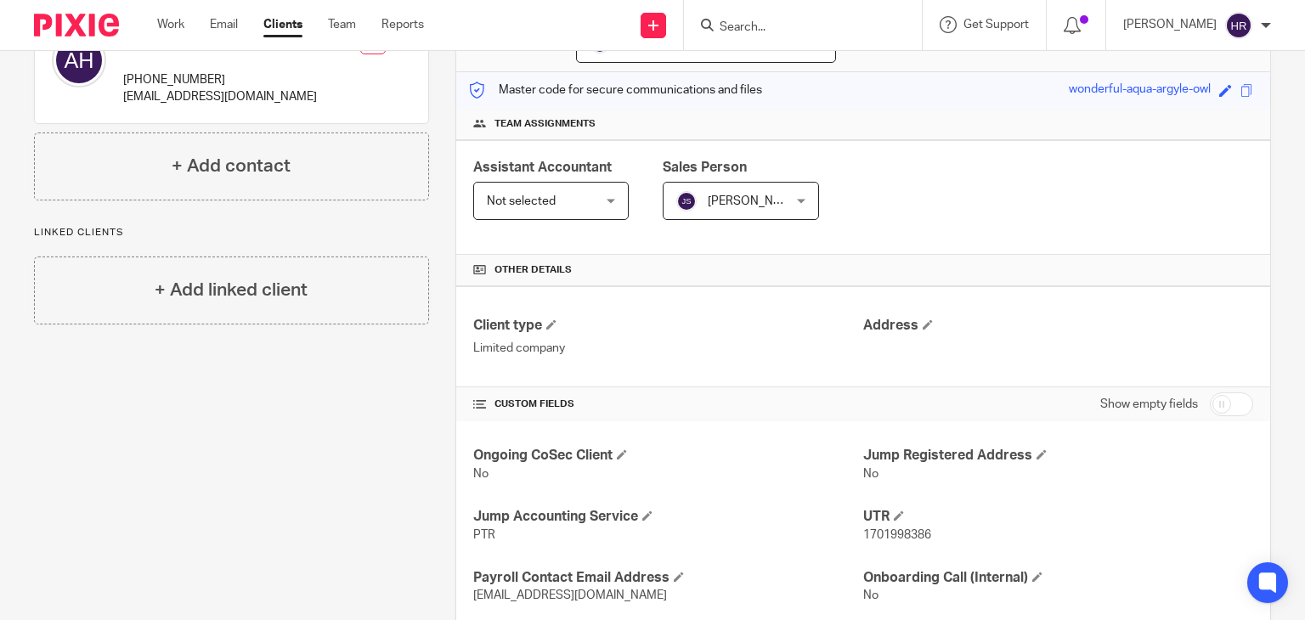
scroll to position [200, 0]
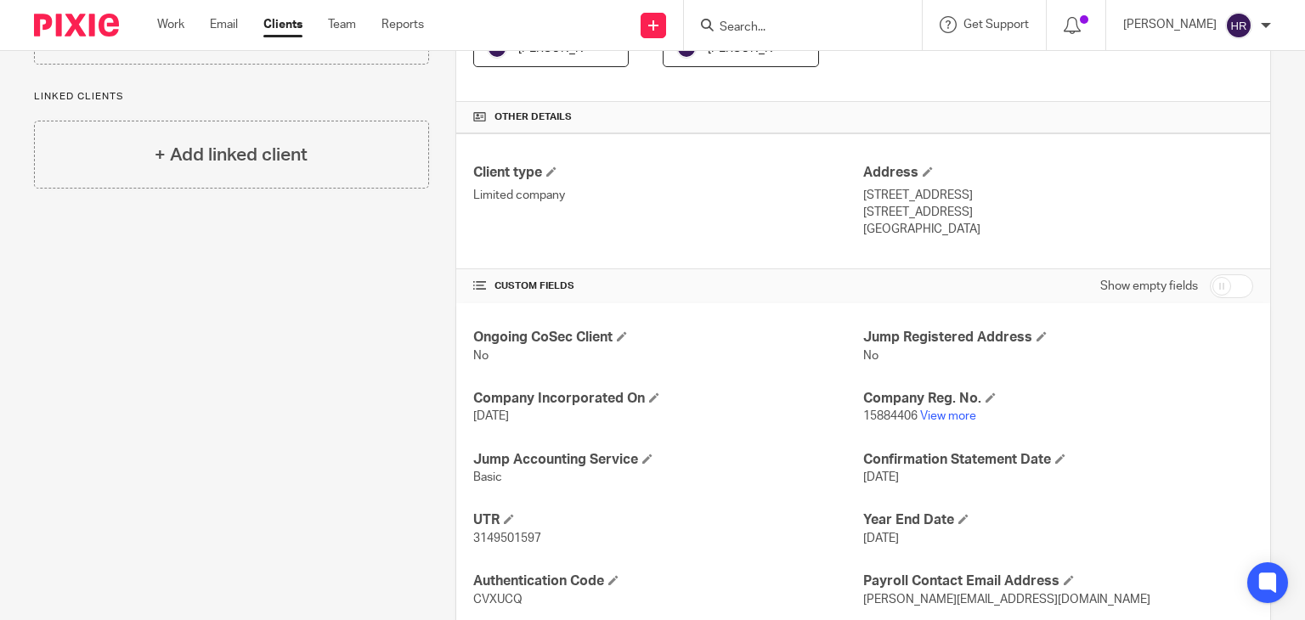
scroll to position [350, 0]
click at [945, 414] on link "View more" at bounding box center [948, 415] width 56 height 12
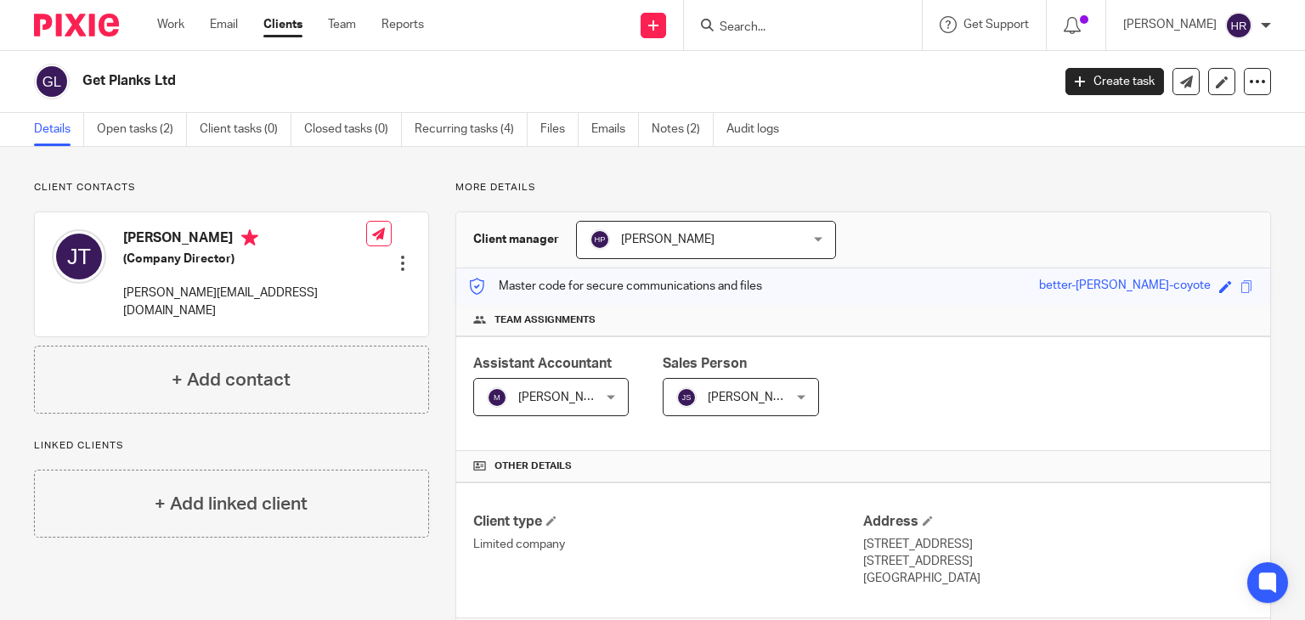
scroll to position [2, 0]
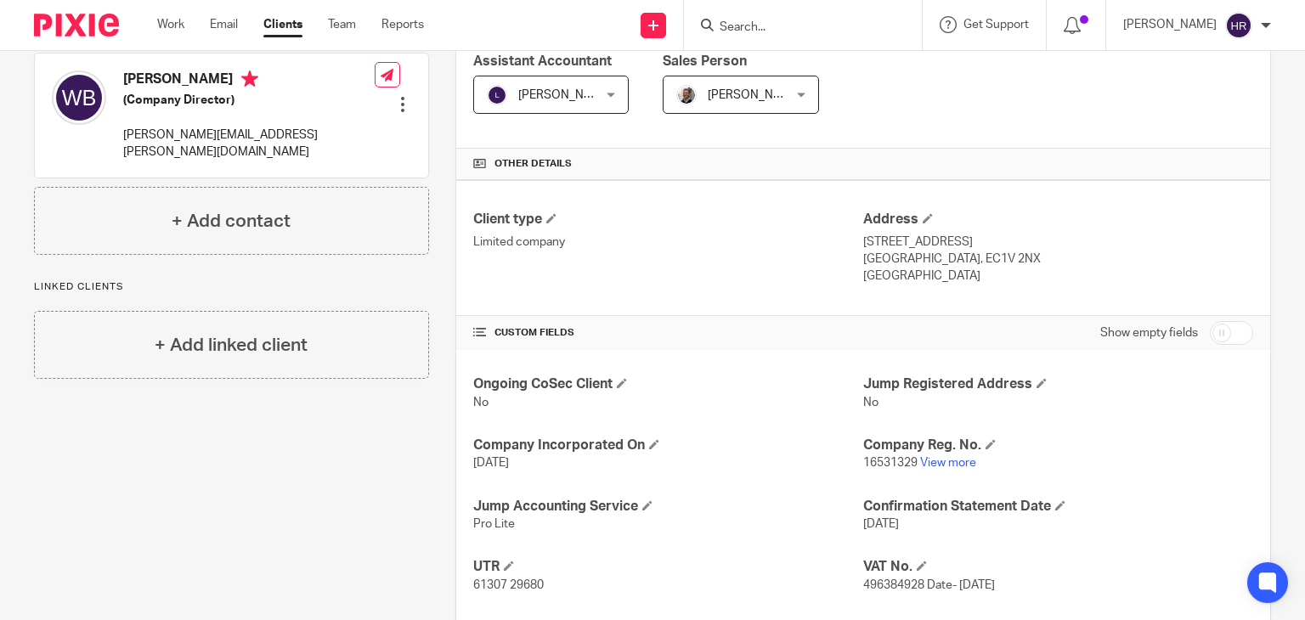
scroll to position [305, 0]
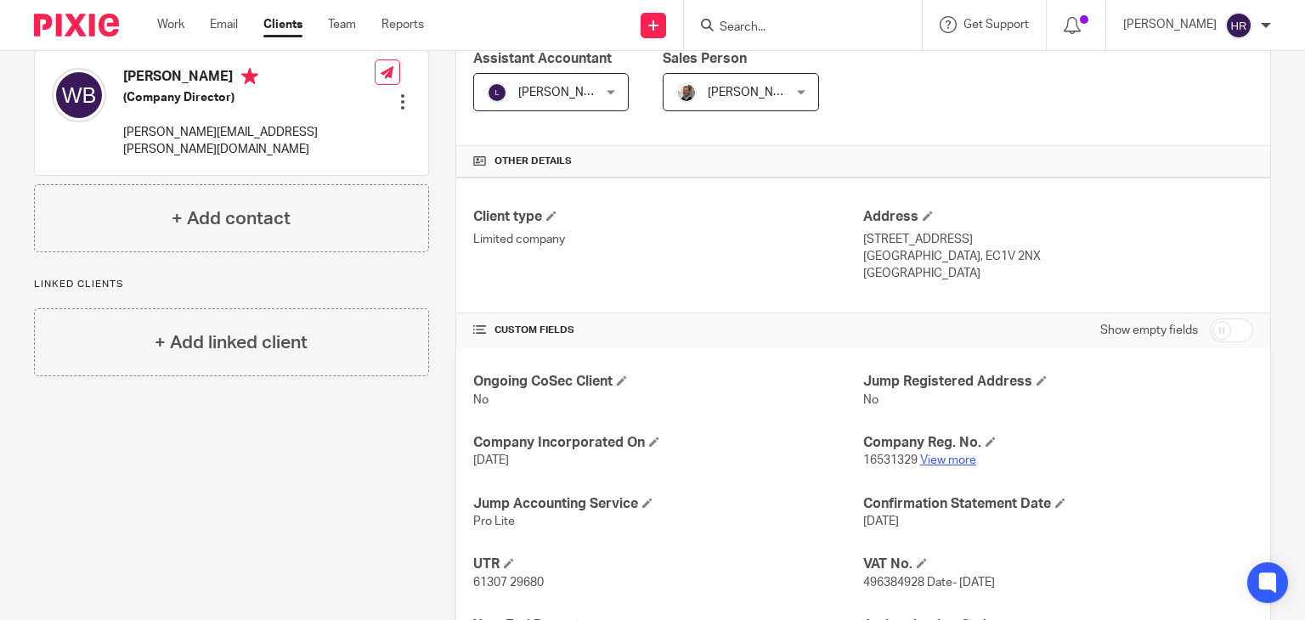
click at [944, 462] on link "View more" at bounding box center [948, 460] width 56 height 12
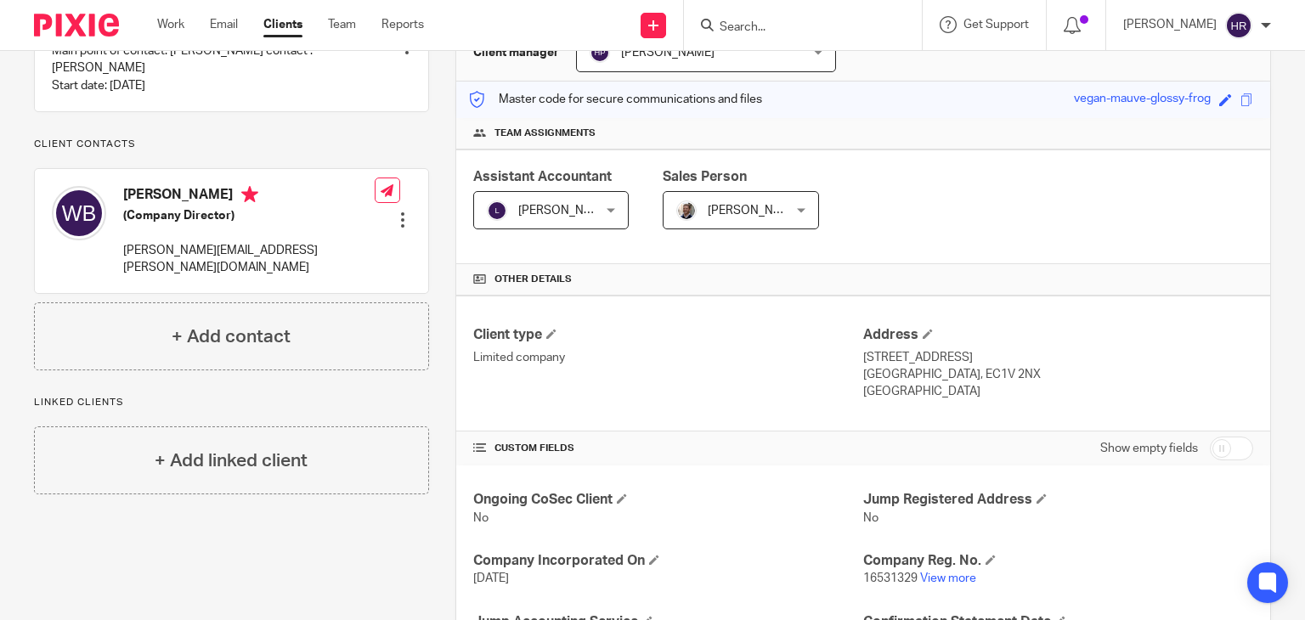
scroll to position [0, 0]
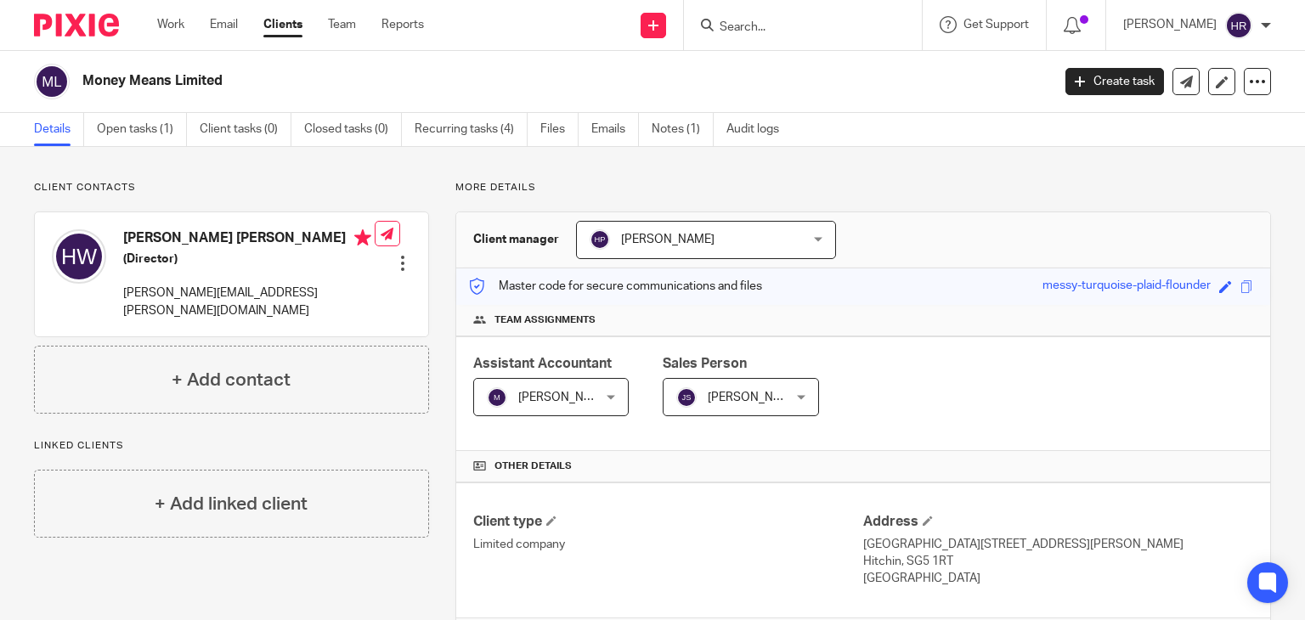
scroll to position [273, 0]
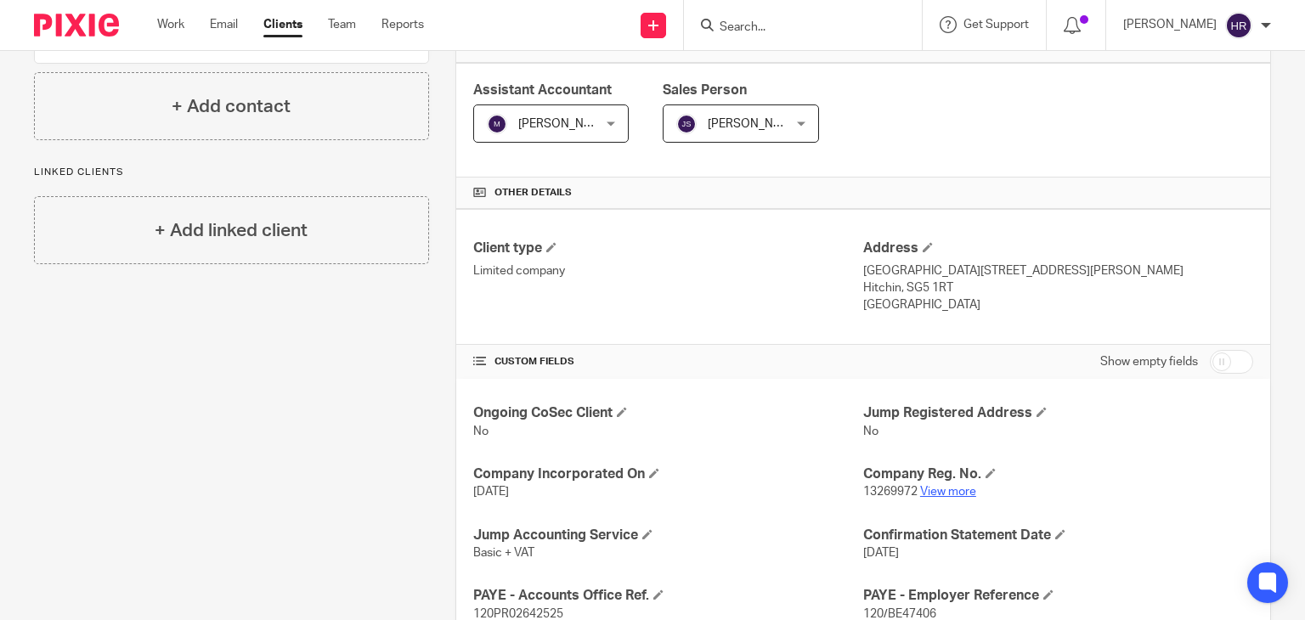
click at [927, 486] on link "View more" at bounding box center [948, 492] width 56 height 12
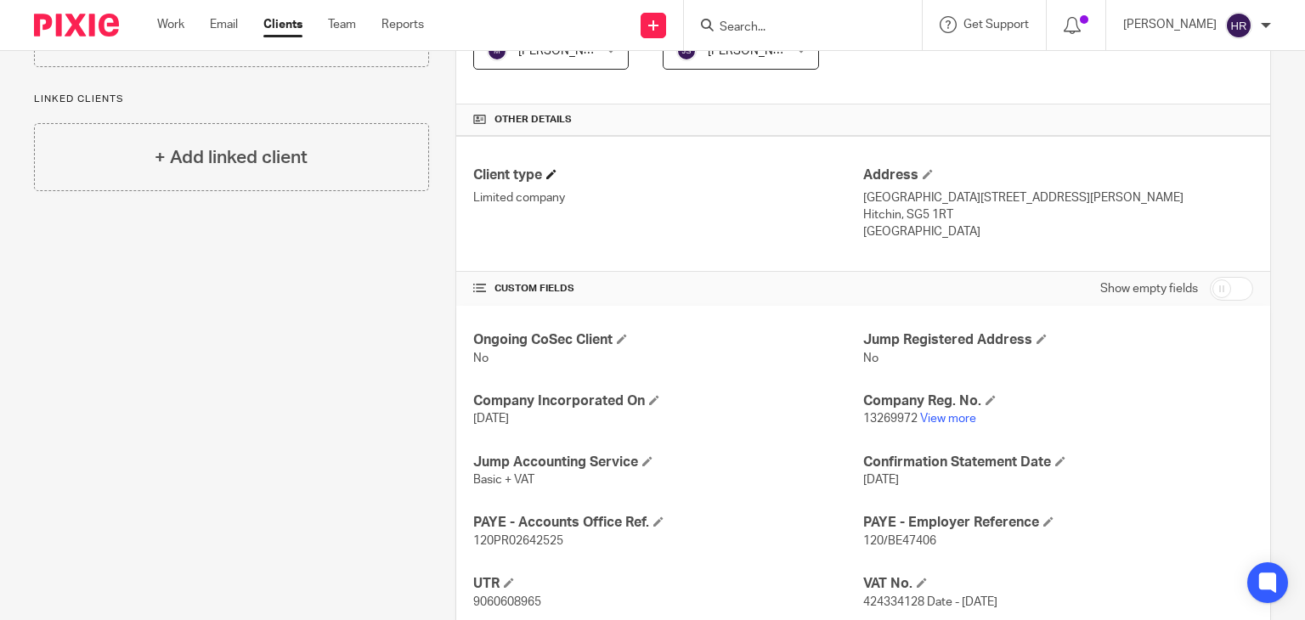
scroll to position [0, 0]
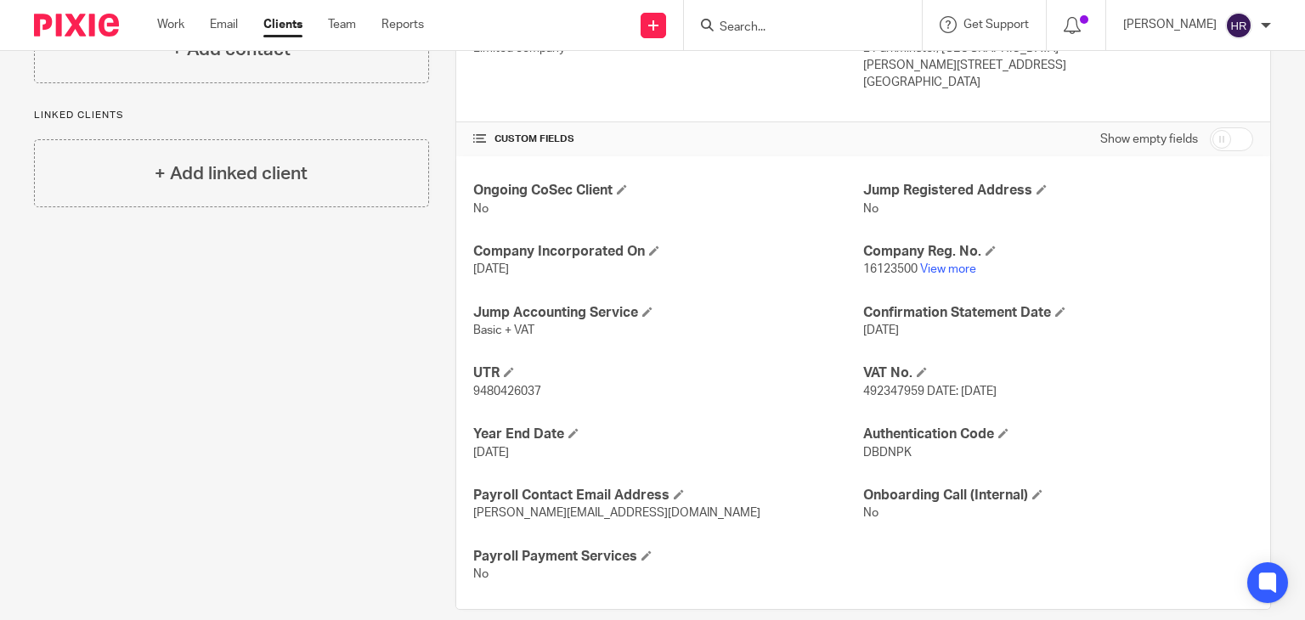
scroll to position [498, 0]
click at [926, 270] on link "View more" at bounding box center [948, 268] width 56 height 12
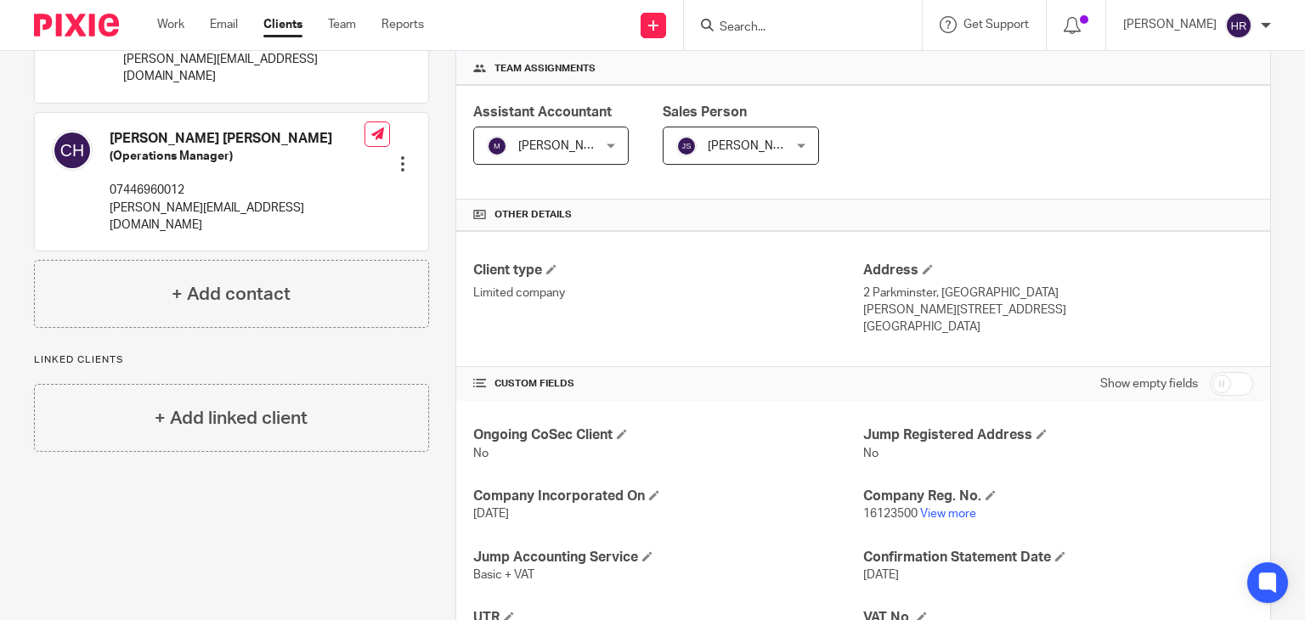
scroll to position [250, 0]
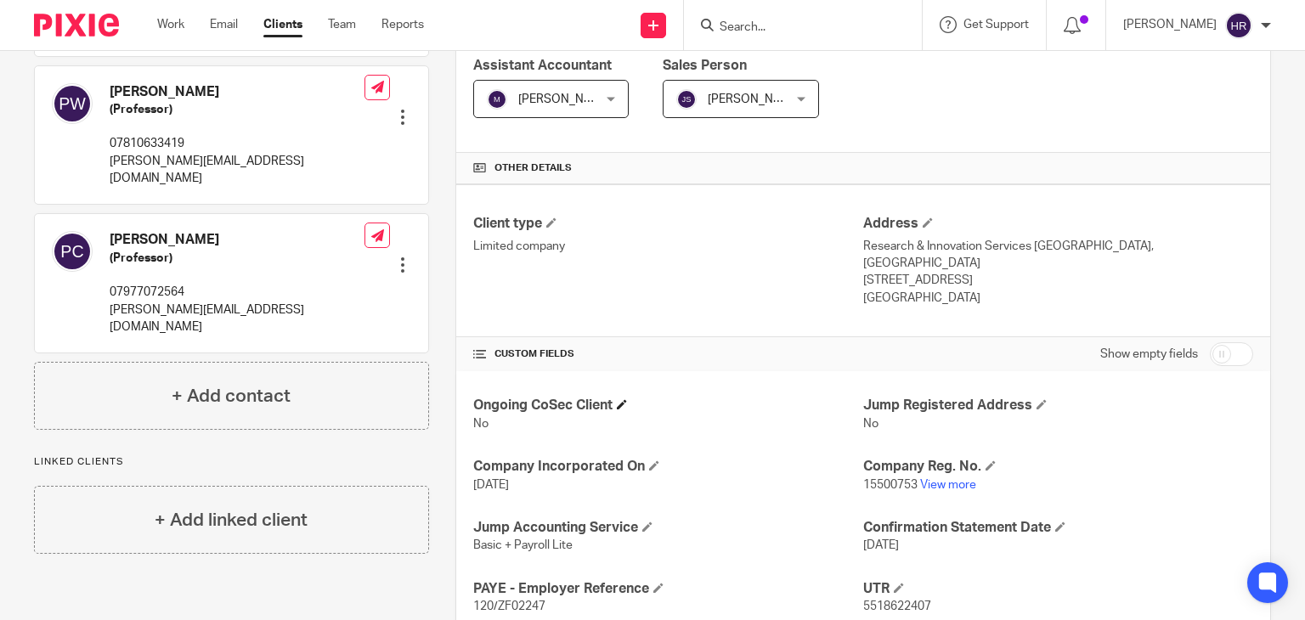
scroll to position [301, 0]
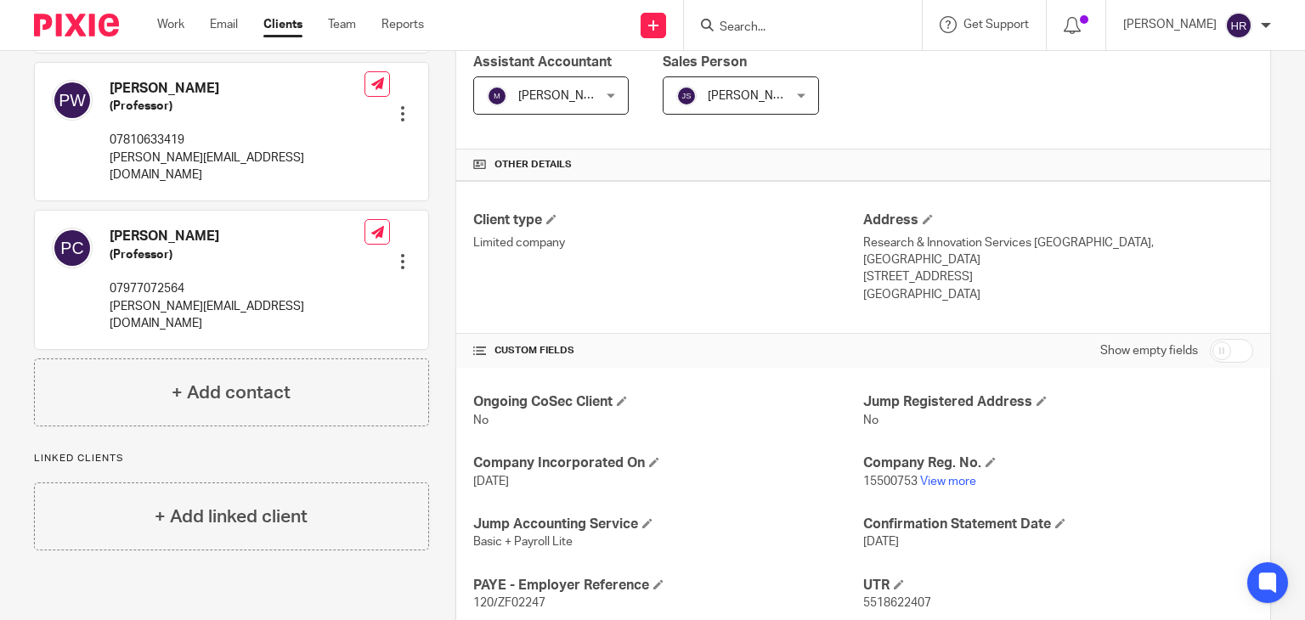
click at [957, 486] on p "15500753 View more" at bounding box center [1058, 481] width 390 height 17
click at [939, 480] on link "View more" at bounding box center [948, 482] width 56 height 12
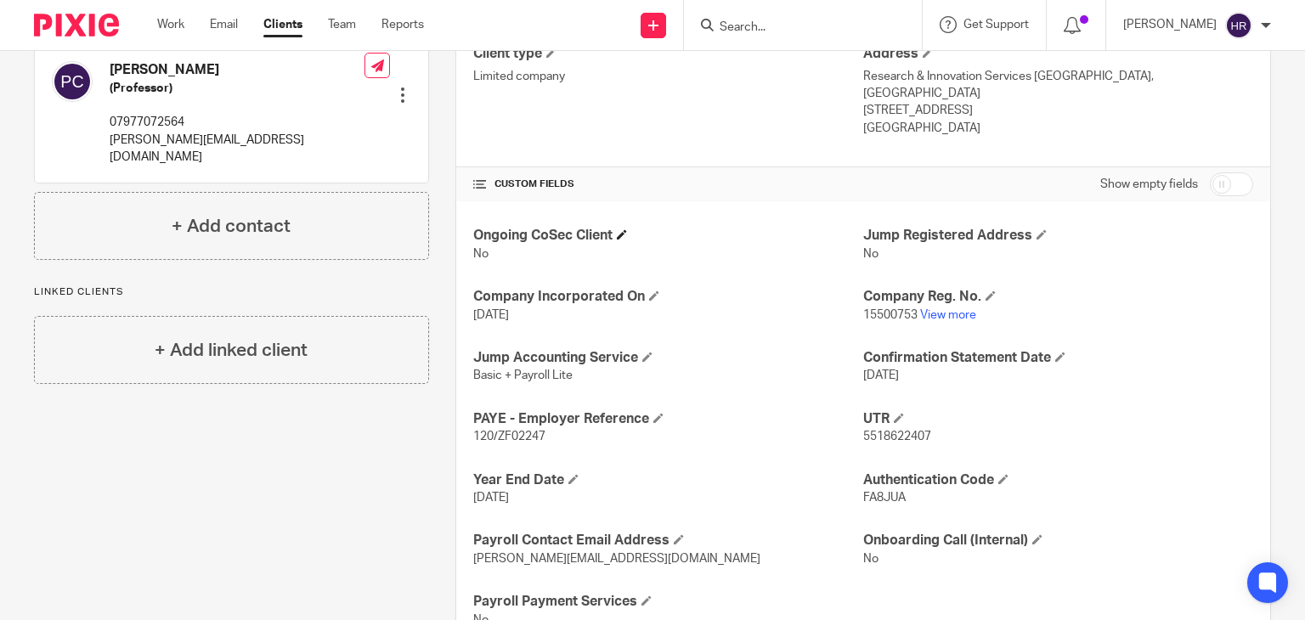
scroll to position [467, 0]
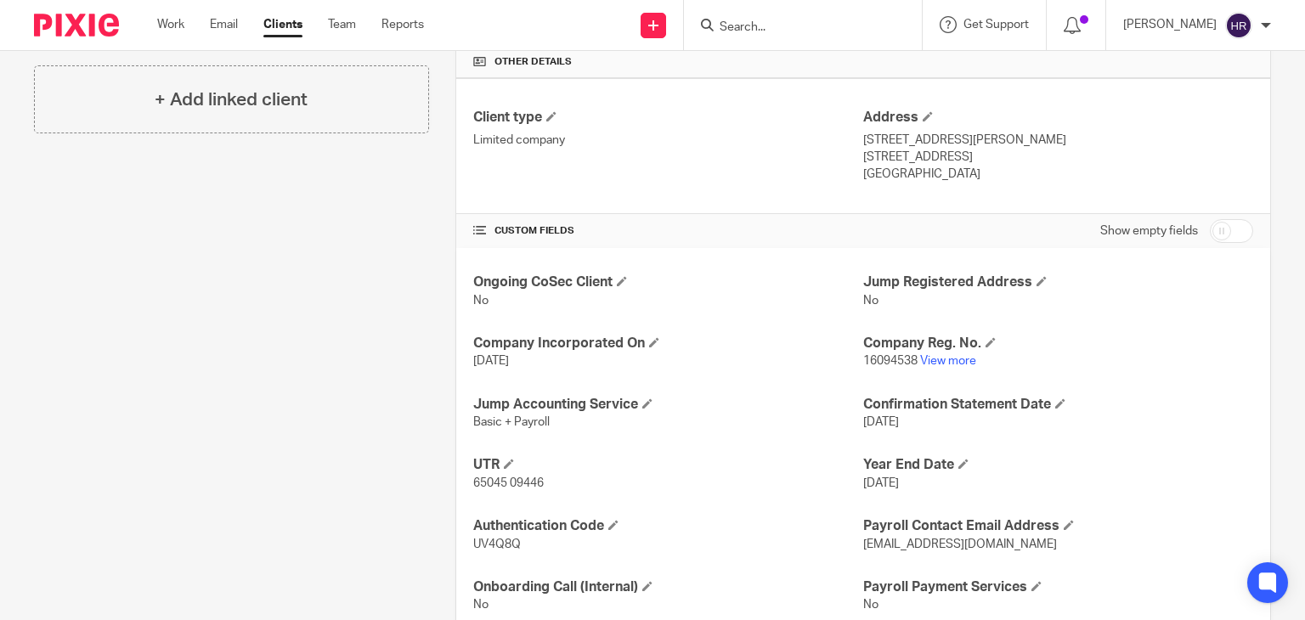
scroll to position [457, 0]
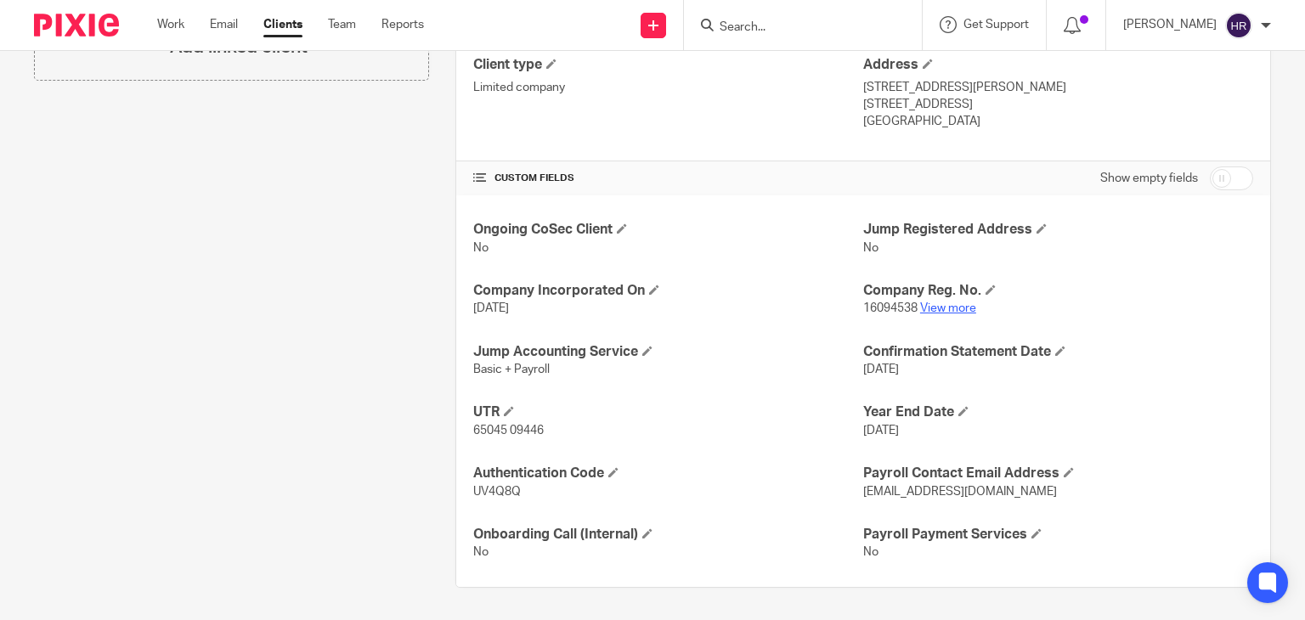
click at [927, 308] on link "View more" at bounding box center [948, 308] width 56 height 12
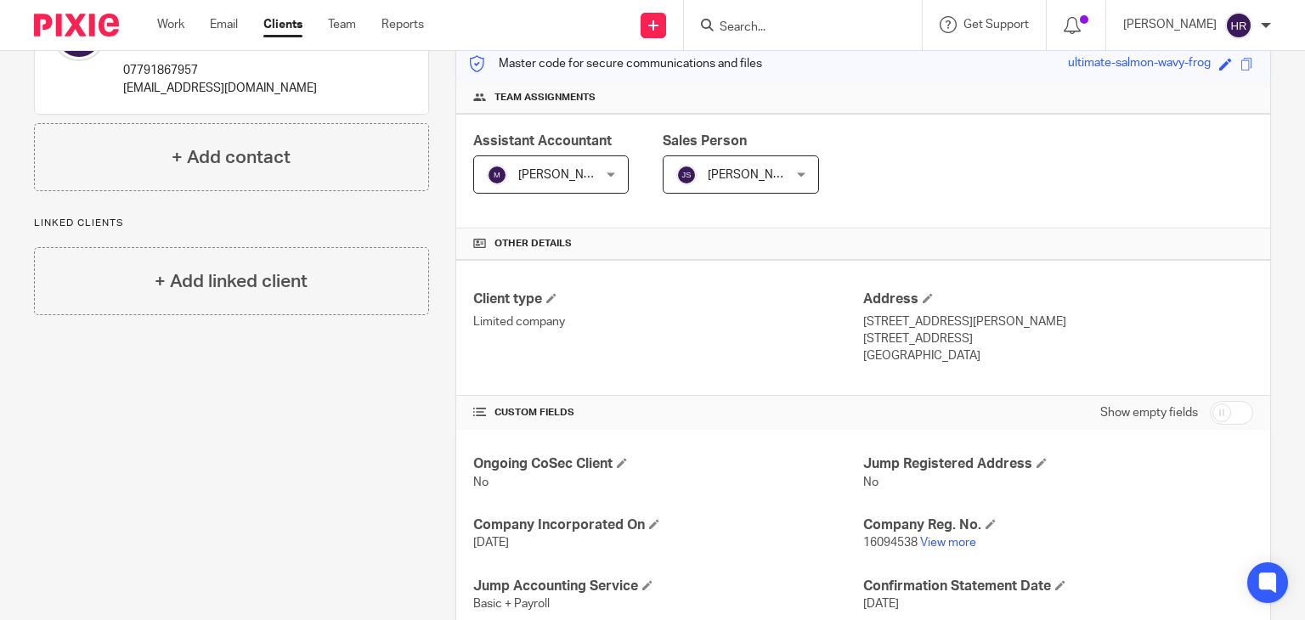
scroll to position [0, 0]
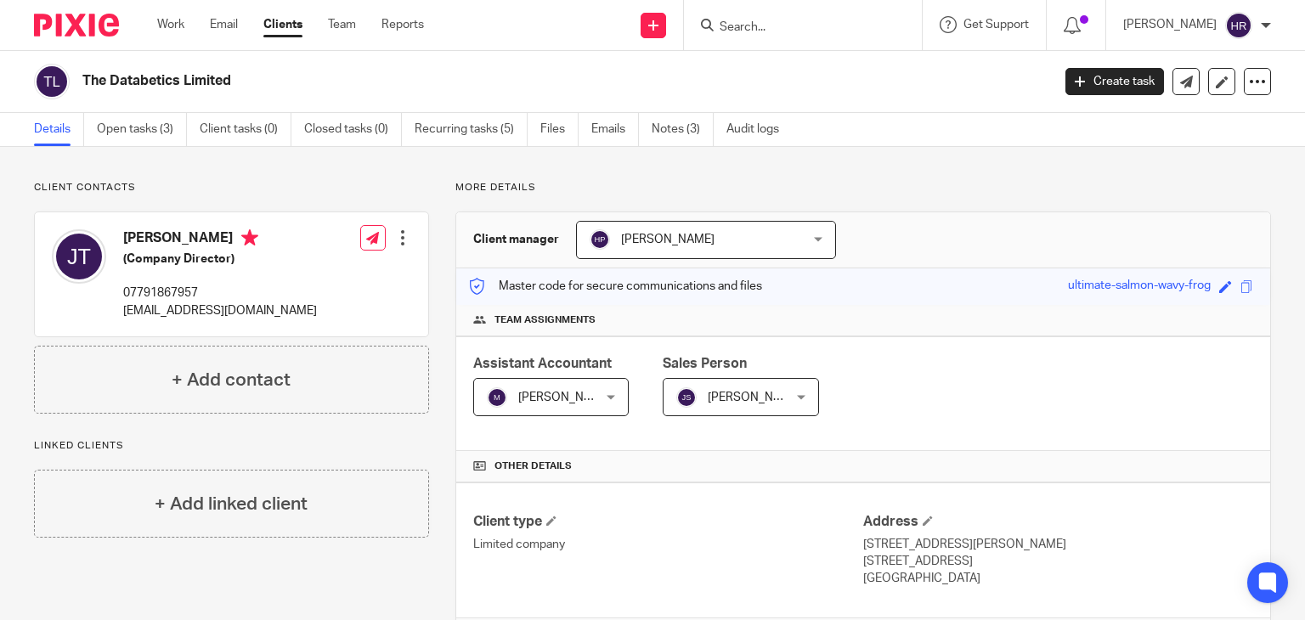
click at [754, 36] on div at bounding box center [803, 25] width 238 height 50
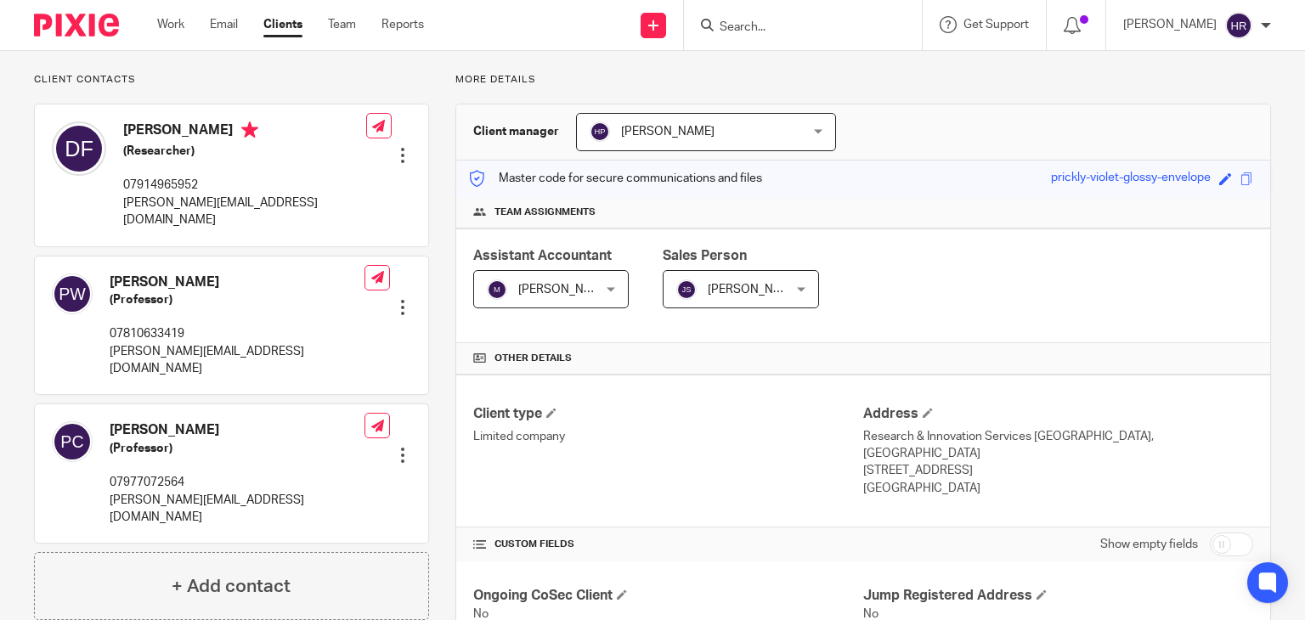
scroll to position [110, 0]
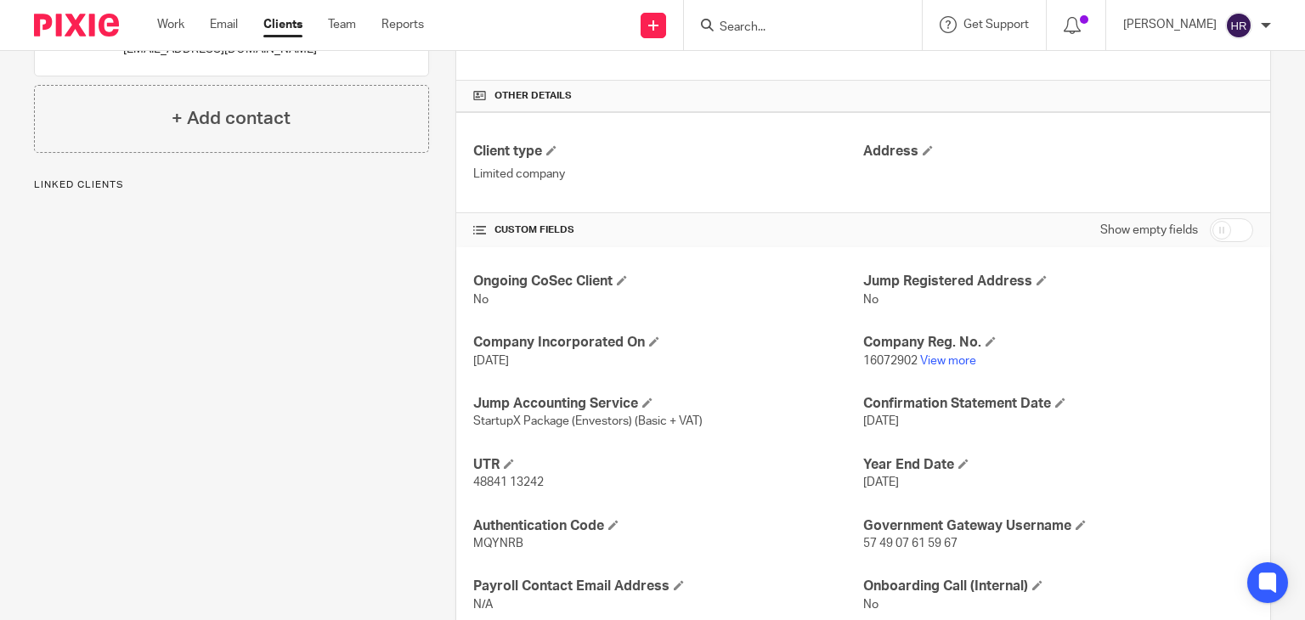
scroll to position [373, 0]
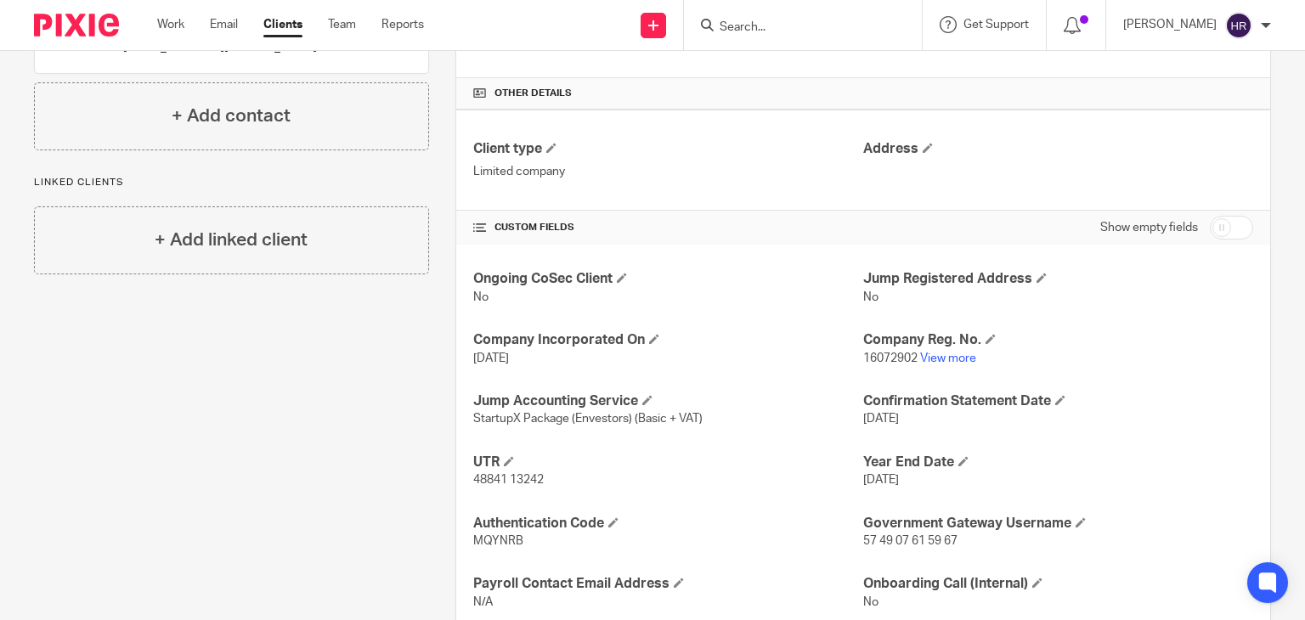
click at [775, 25] on input "Search" at bounding box center [794, 27] width 153 height 15
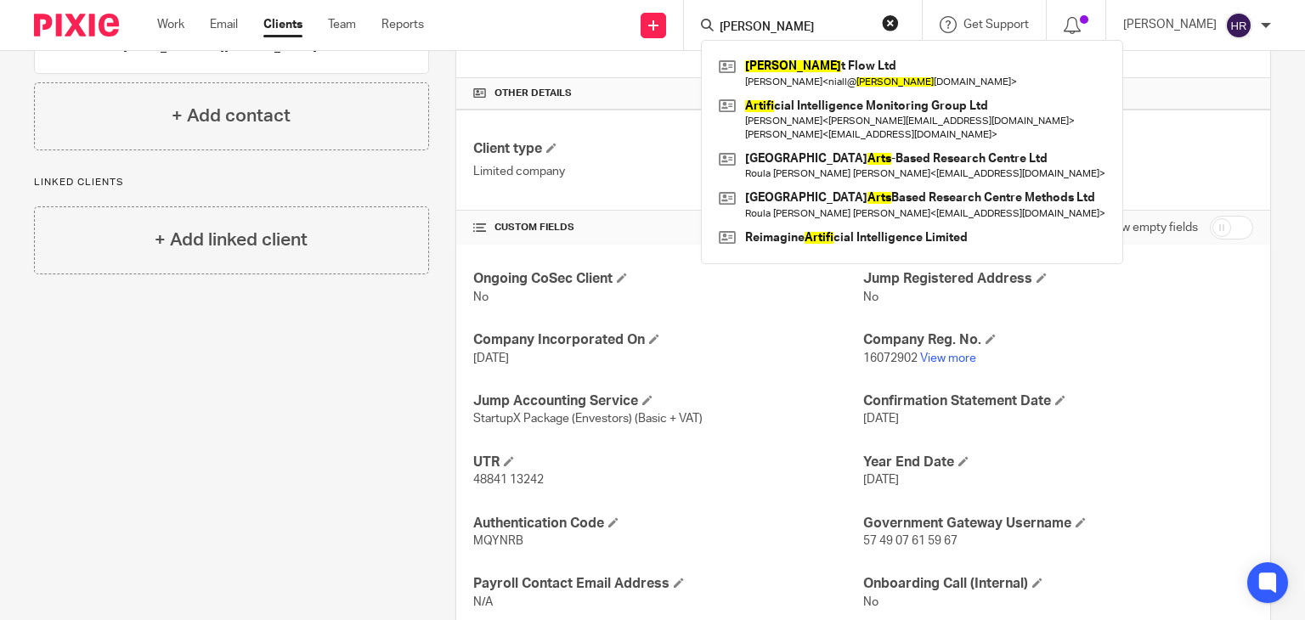
type input "[PERSON_NAME]"
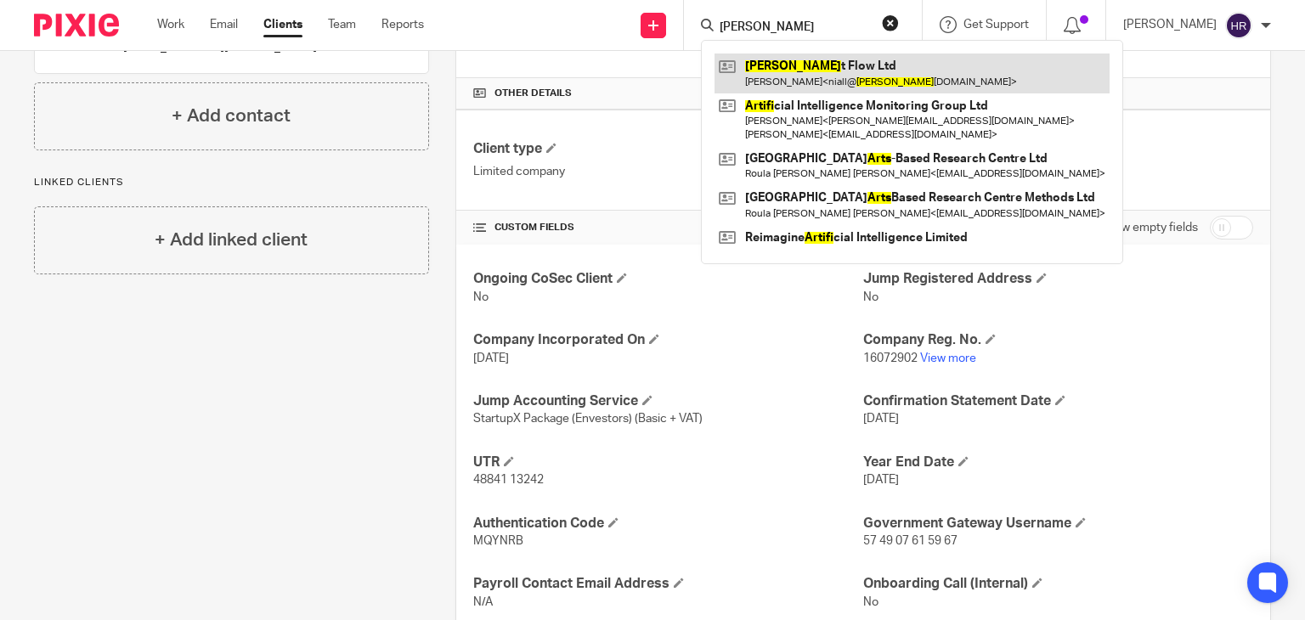
click at [798, 83] on link at bounding box center [911, 73] width 395 height 39
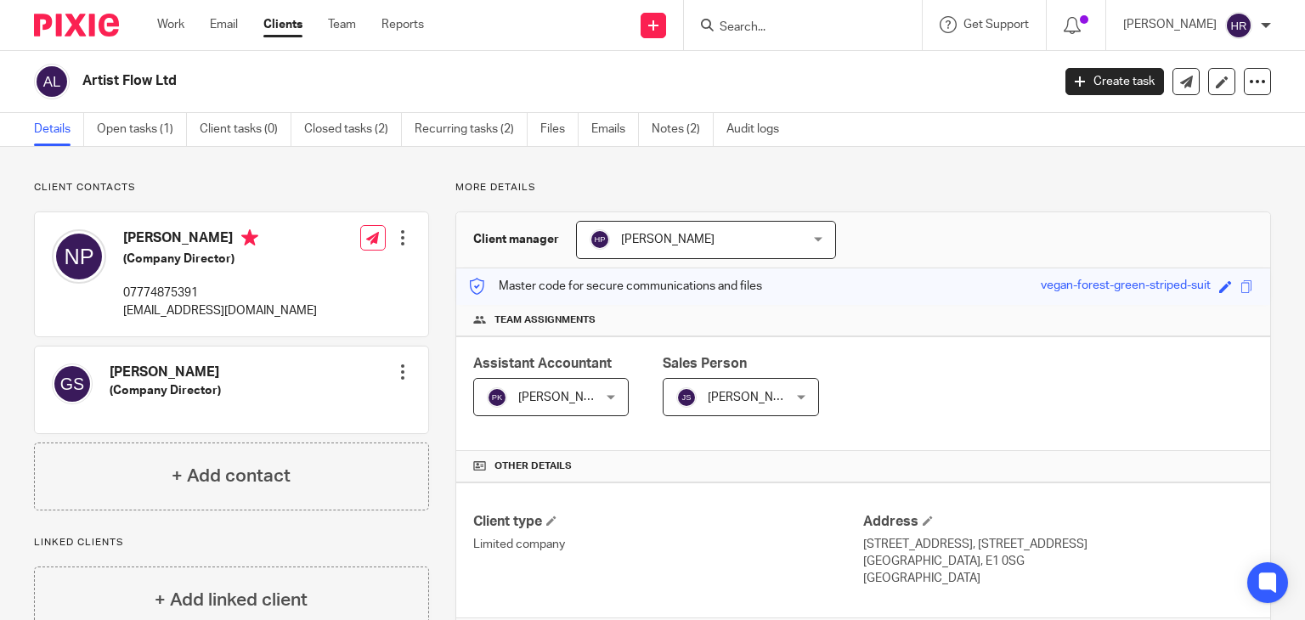
scroll to position [349, 0]
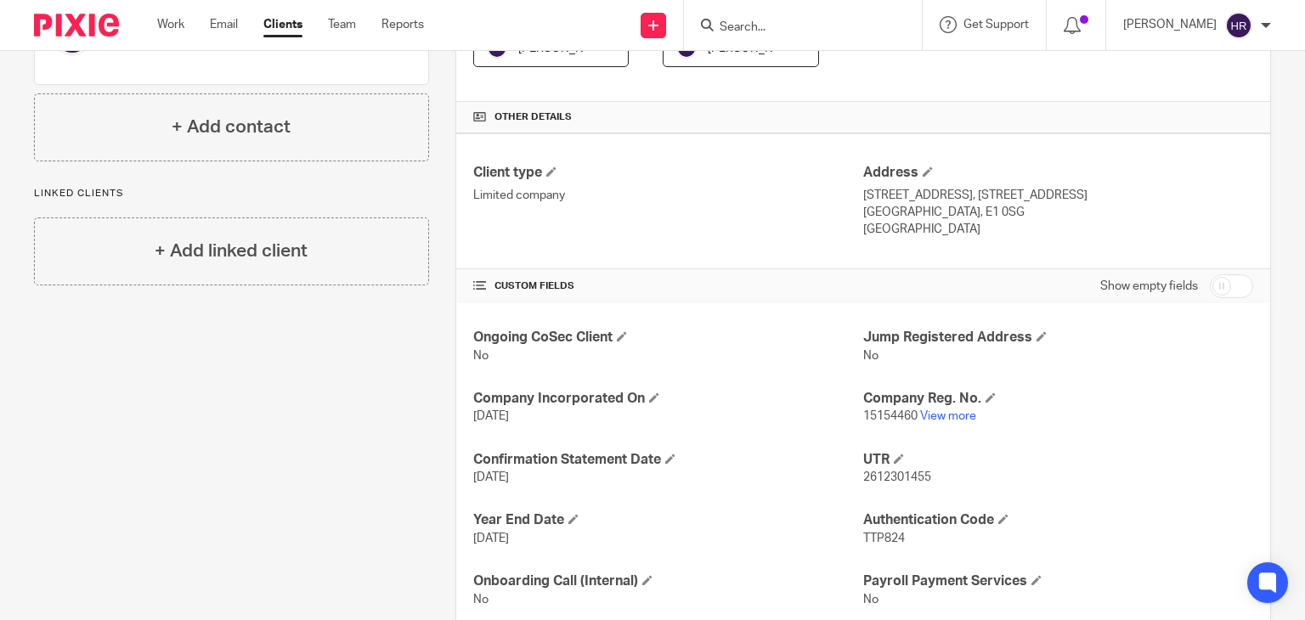
click at [769, 21] on input "Search" at bounding box center [794, 27] width 153 height 15
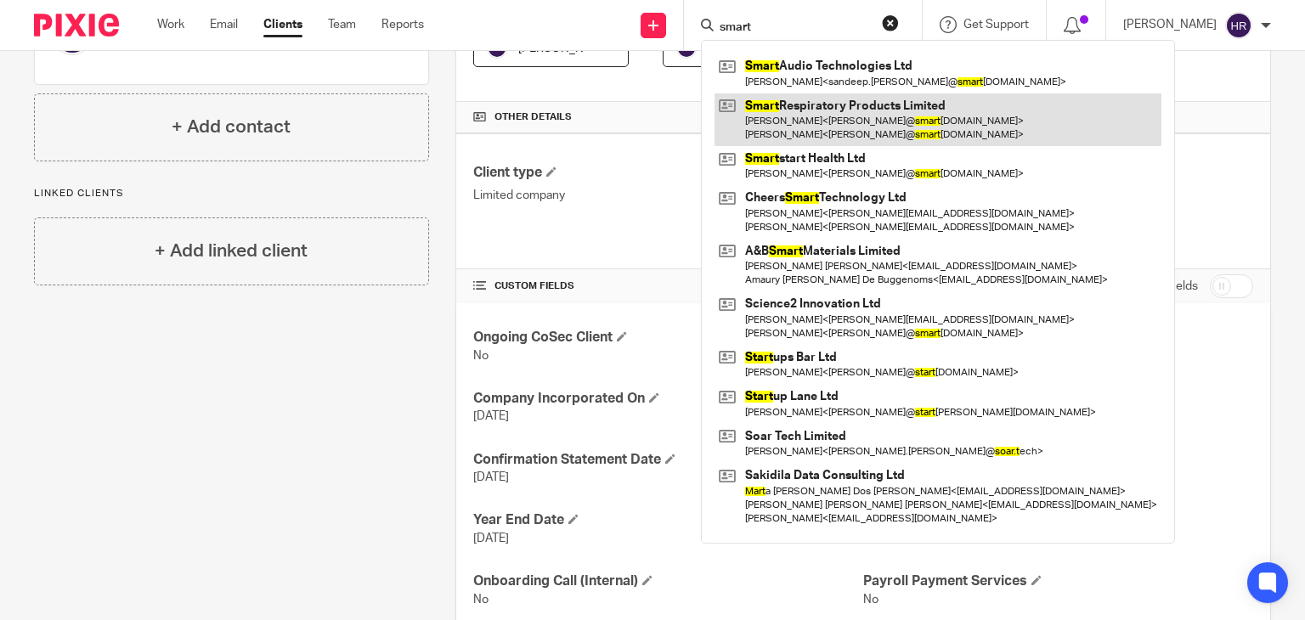
type input "smart"
click at [780, 116] on link at bounding box center [937, 119] width 447 height 53
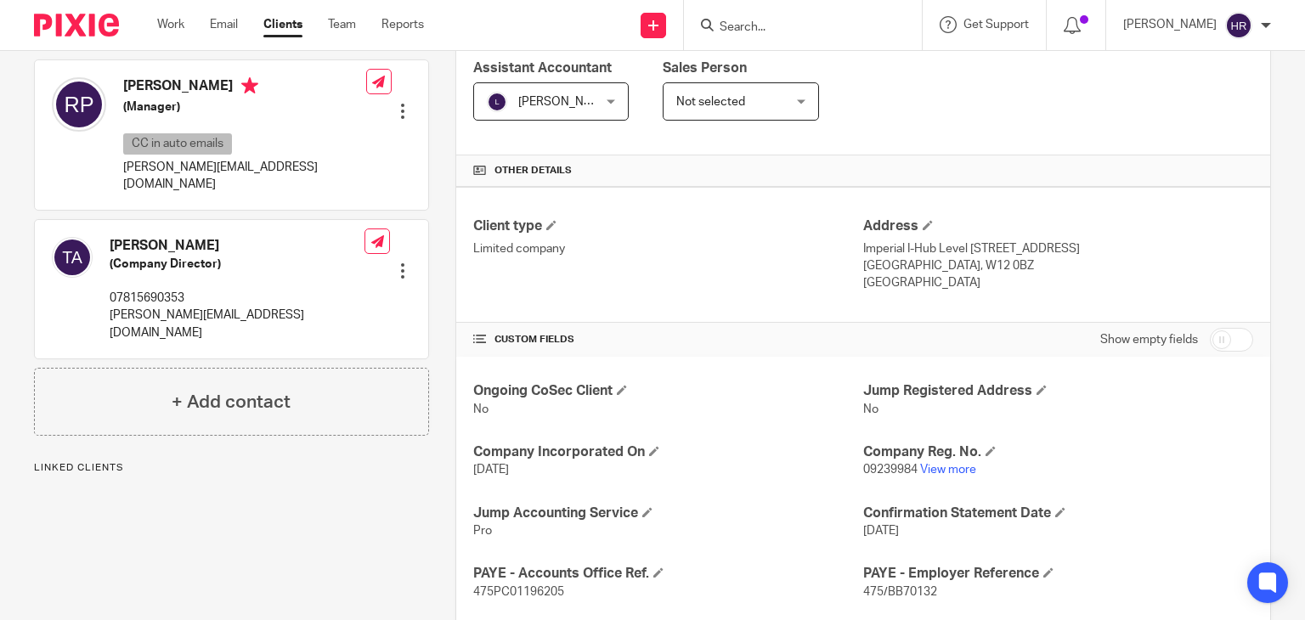
scroll to position [299, 0]
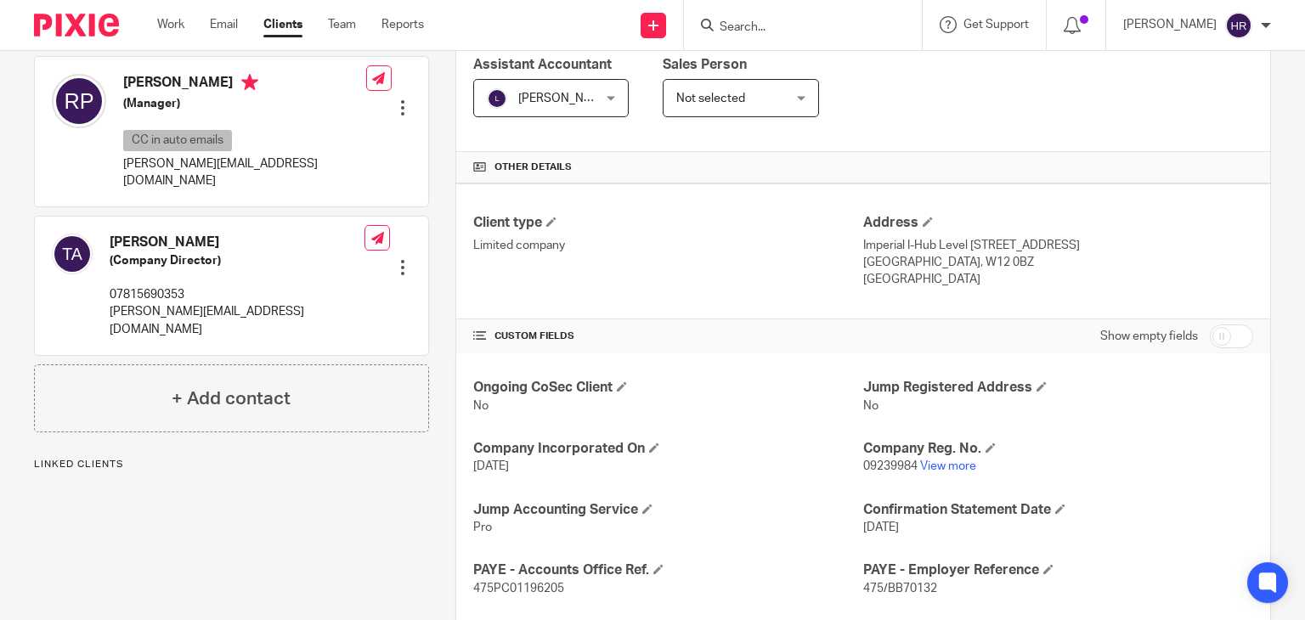
click at [934, 473] on p "09239984 View more" at bounding box center [1058, 466] width 390 height 17
click at [929, 465] on link "View more" at bounding box center [948, 466] width 56 height 12
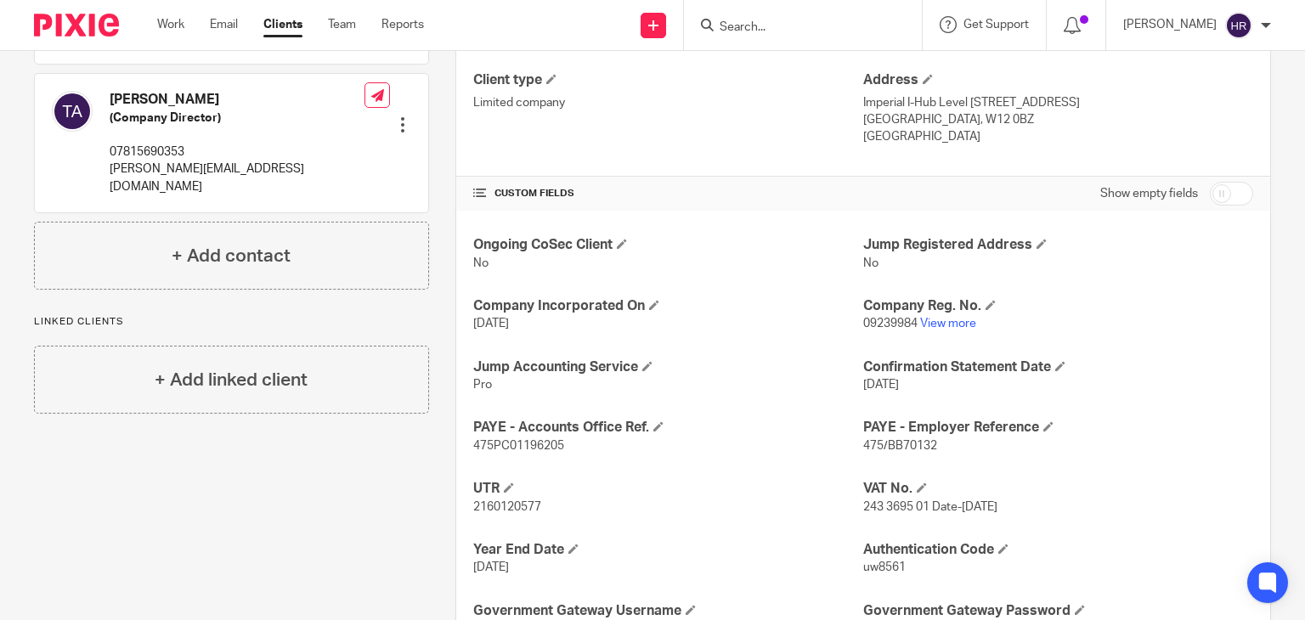
scroll to position [443, 0]
click at [762, 37] on div at bounding box center [803, 25] width 238 height 50
click at [758, 28] on input "Search" at bounding box center [794, 27] width 153 height 15
click at [733, 24] on input "Search" at bounding box center [794, 27] width 153 height 15
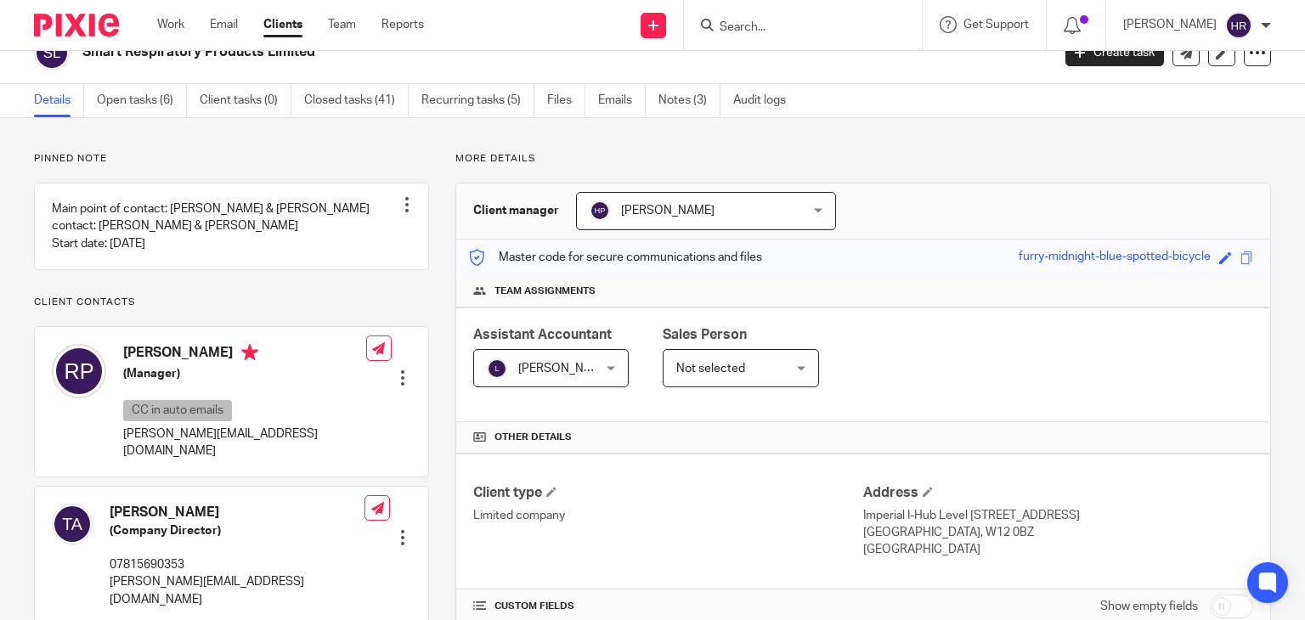
scroll to position [0, 0]
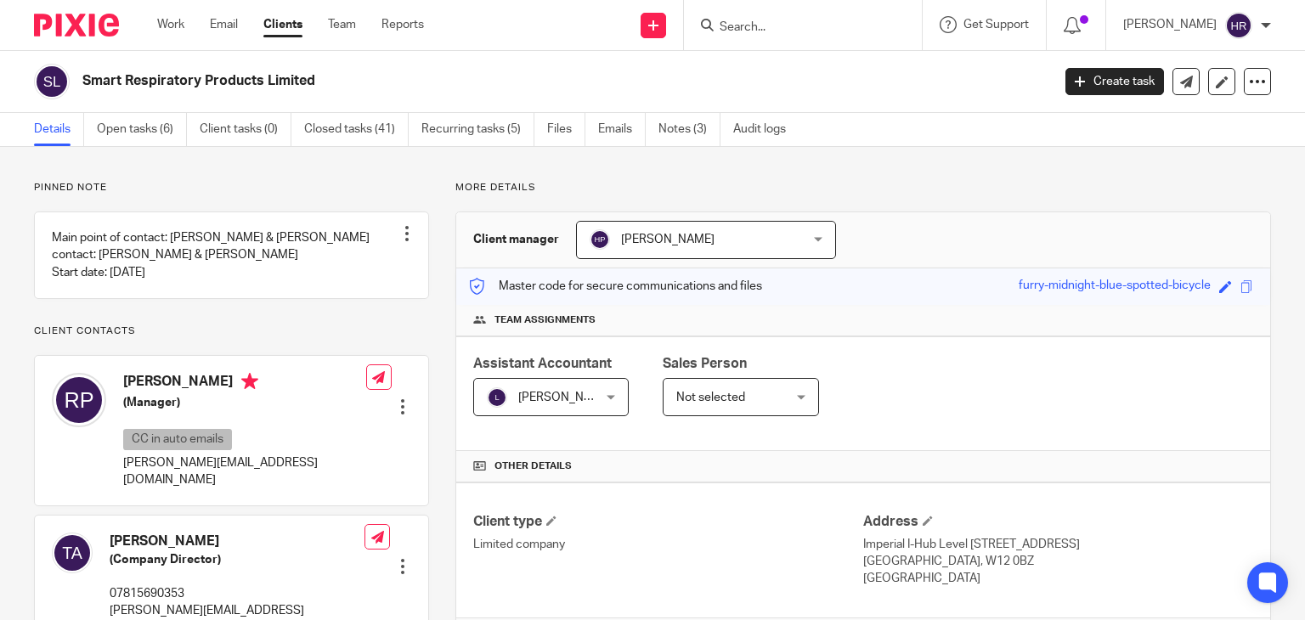
click at [735, 20] on input "Search" at bounding box center [794, 27] width 153 height 15
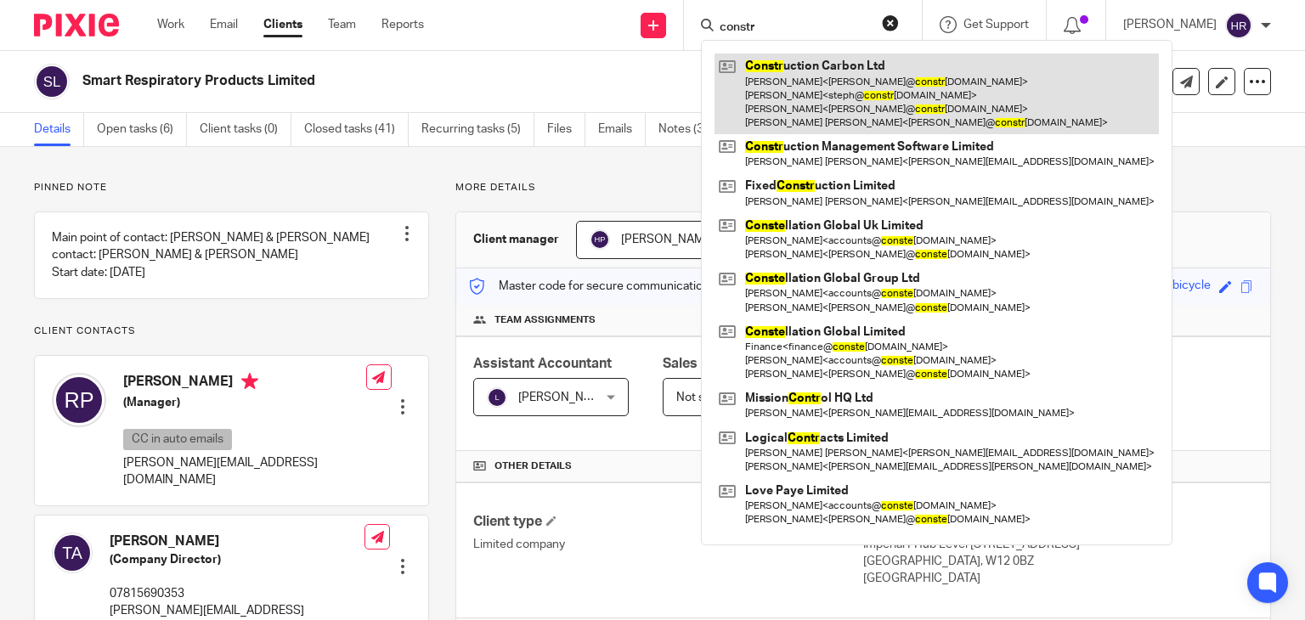
type input "constr"
click at [764, 86] on link at bounding box center [936, 94] width 444 height 81
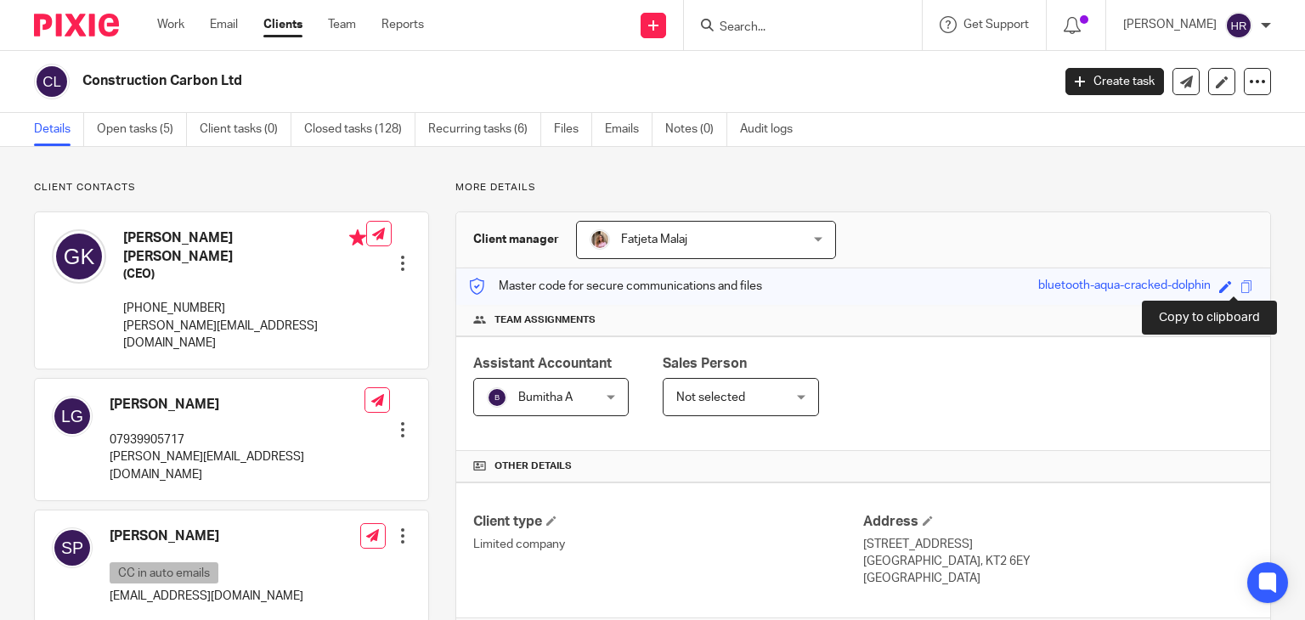
click at [1240, 289] on span at bounding box center [1246, 286] width 13 height 13
